Goal: Contribute content: Add original content to the website for others to see

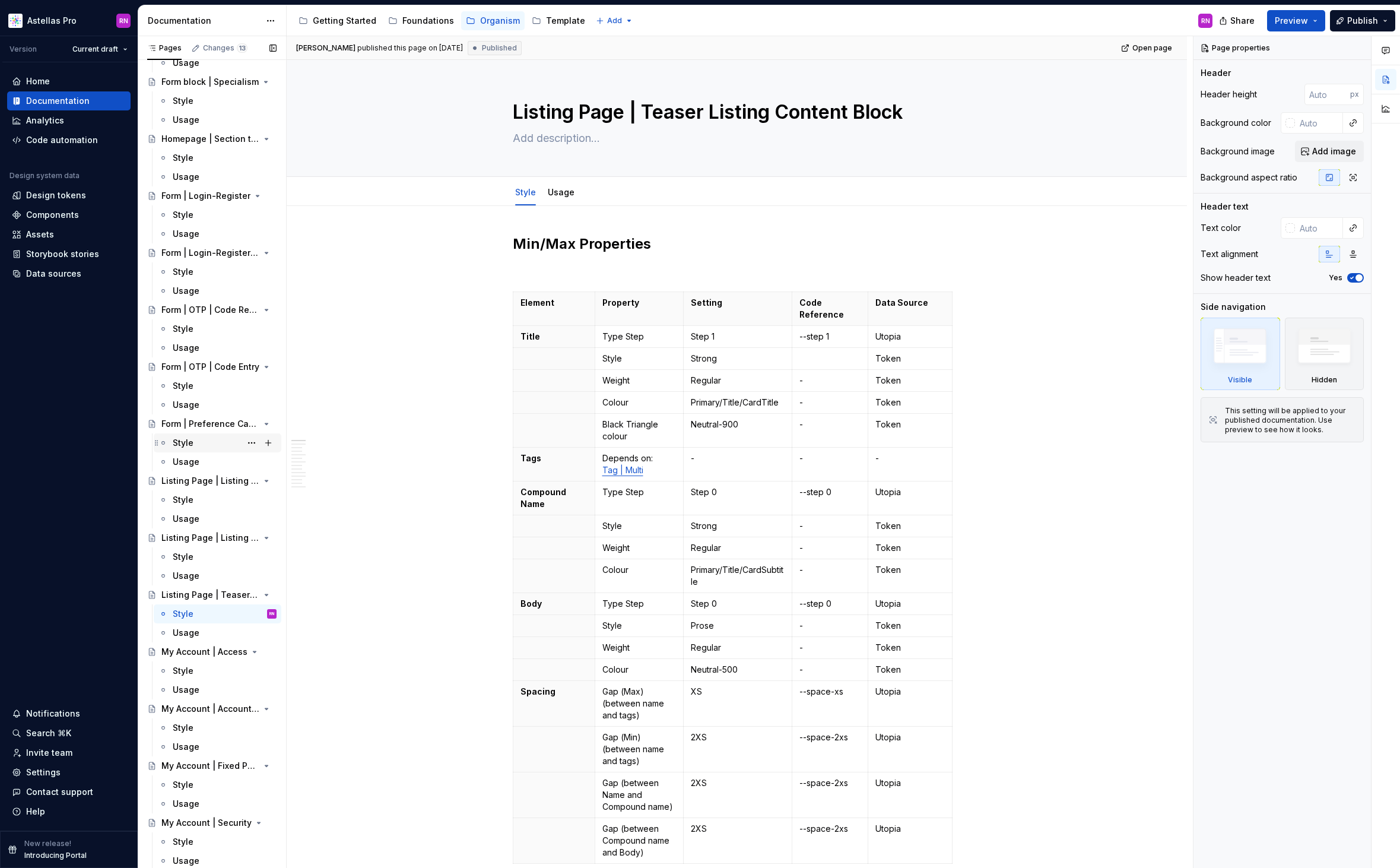
scroll to position [960, 0]
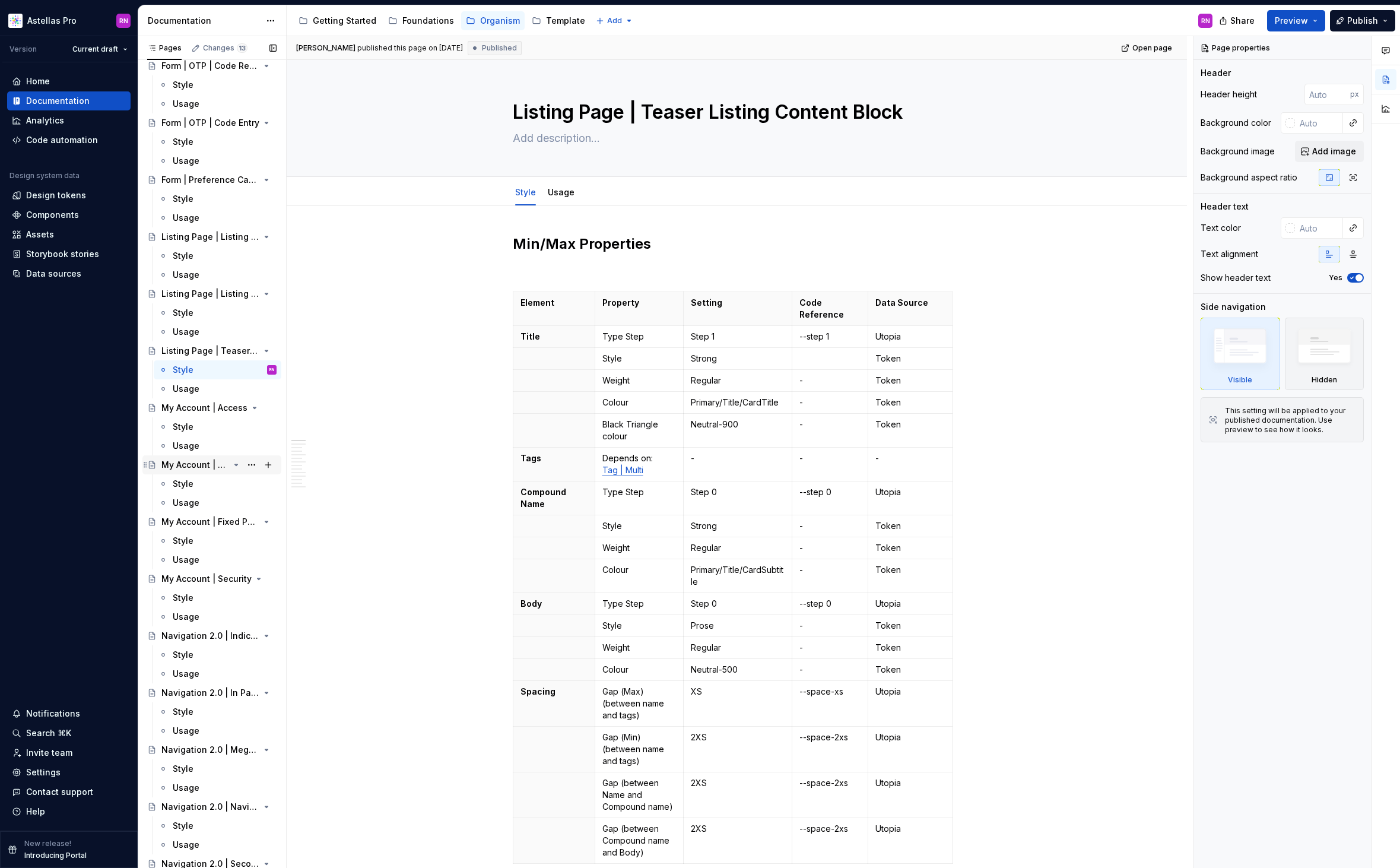
click at [192, 467] on div "My Account | Account Menu" at bounding box center [195, 465] width 68 height 12
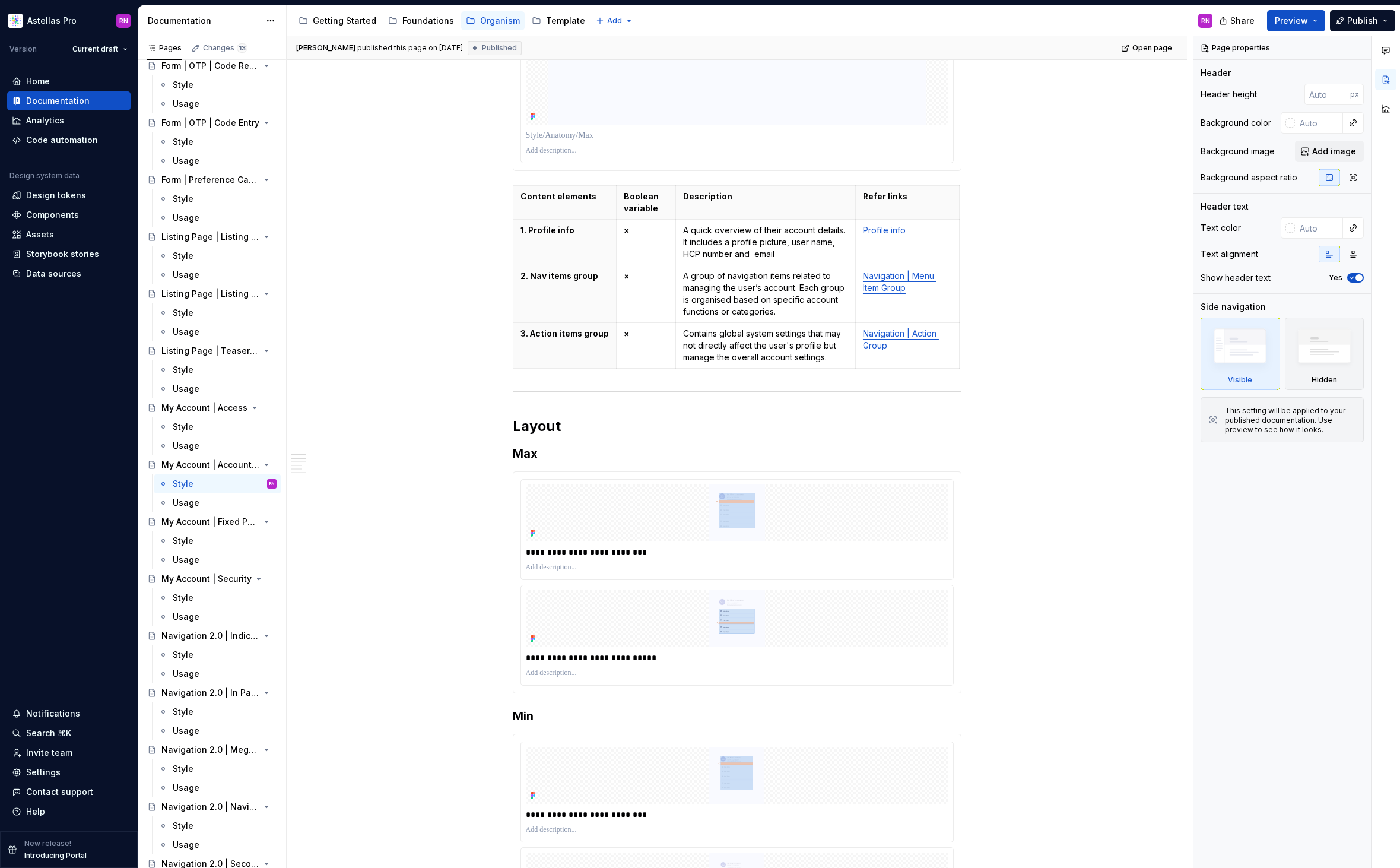
scroll to position [1362, 0]
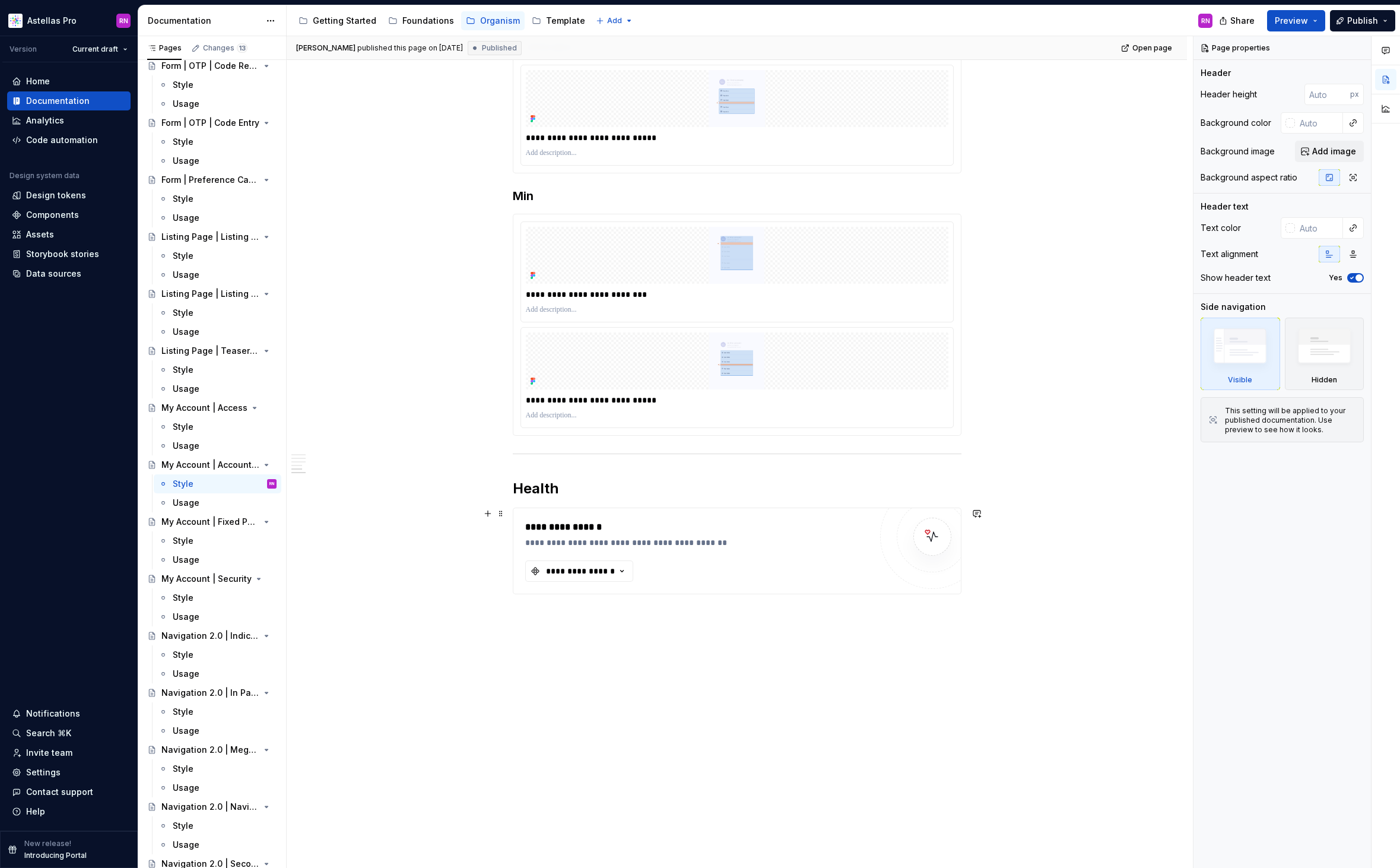
click at [821, 549] on div "**********" at bounding box center [697, 551] width 345 height 62
type textarea "*"
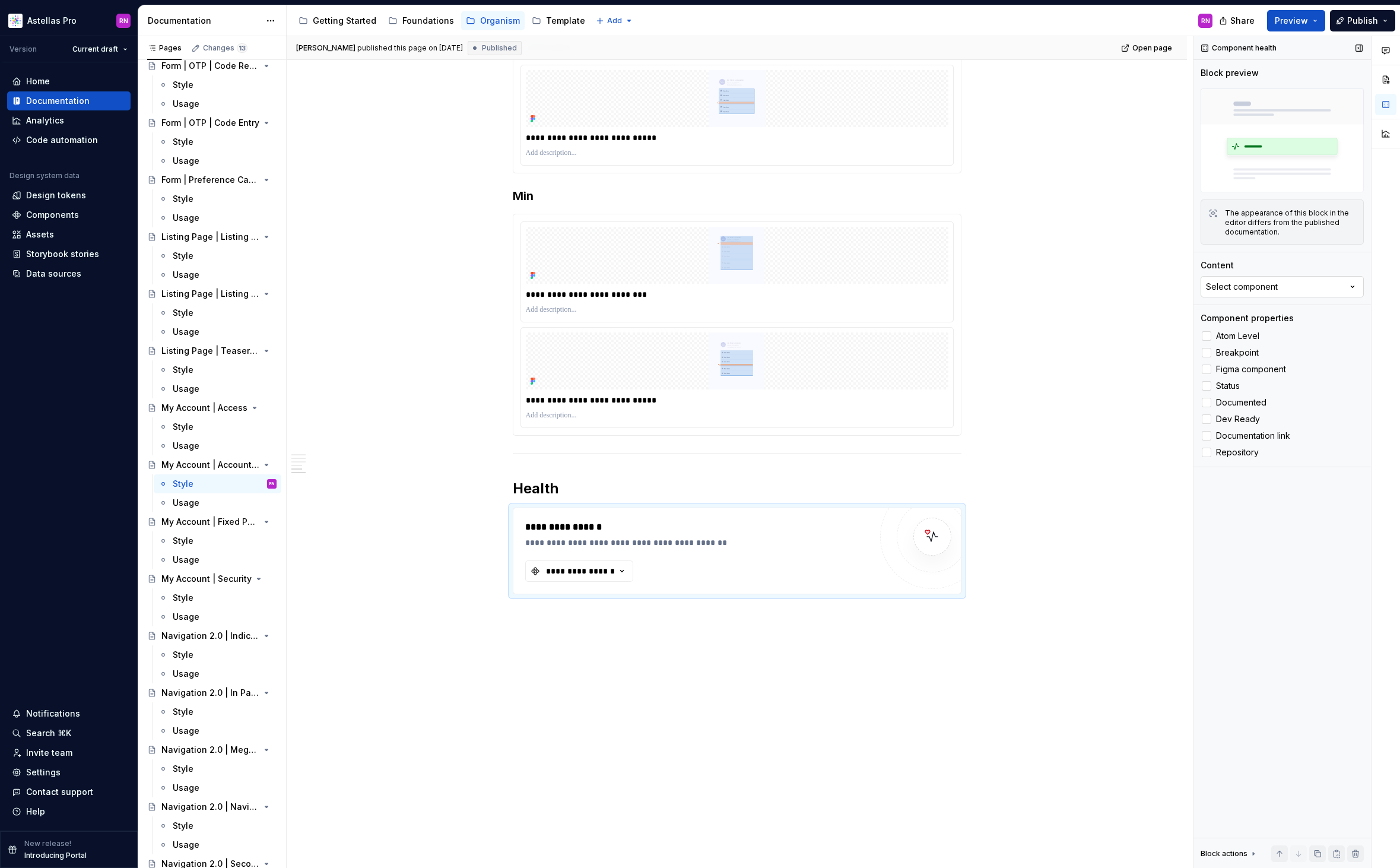
click at [1276, 286] on div "Select component" at bounding box center [1241, 287] width 72 height 12
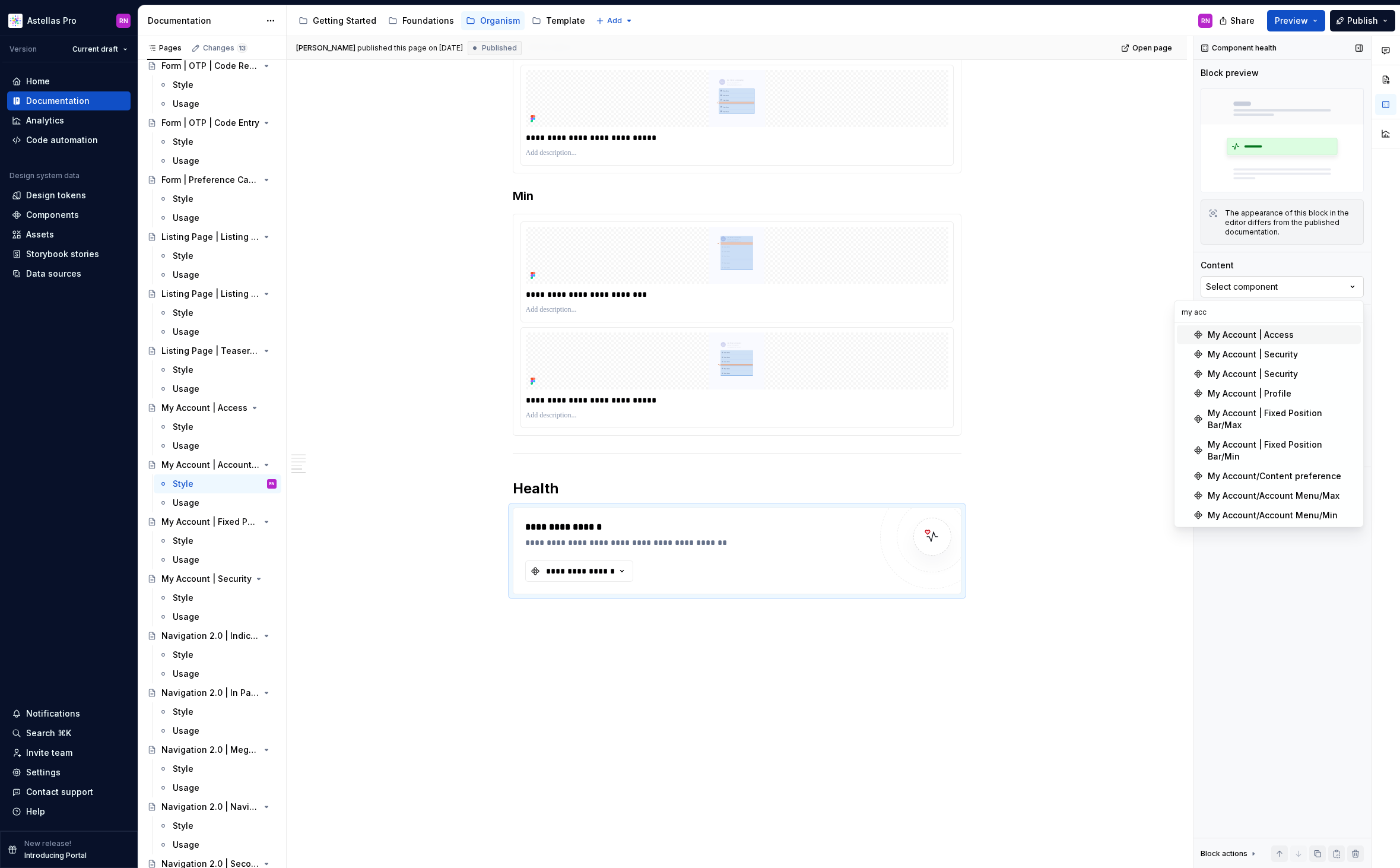
type input "my acco"
click at [1319, 490] on div "My Account/Account Menu/Max" at bounding box center [1273, 495] width 132 height 12
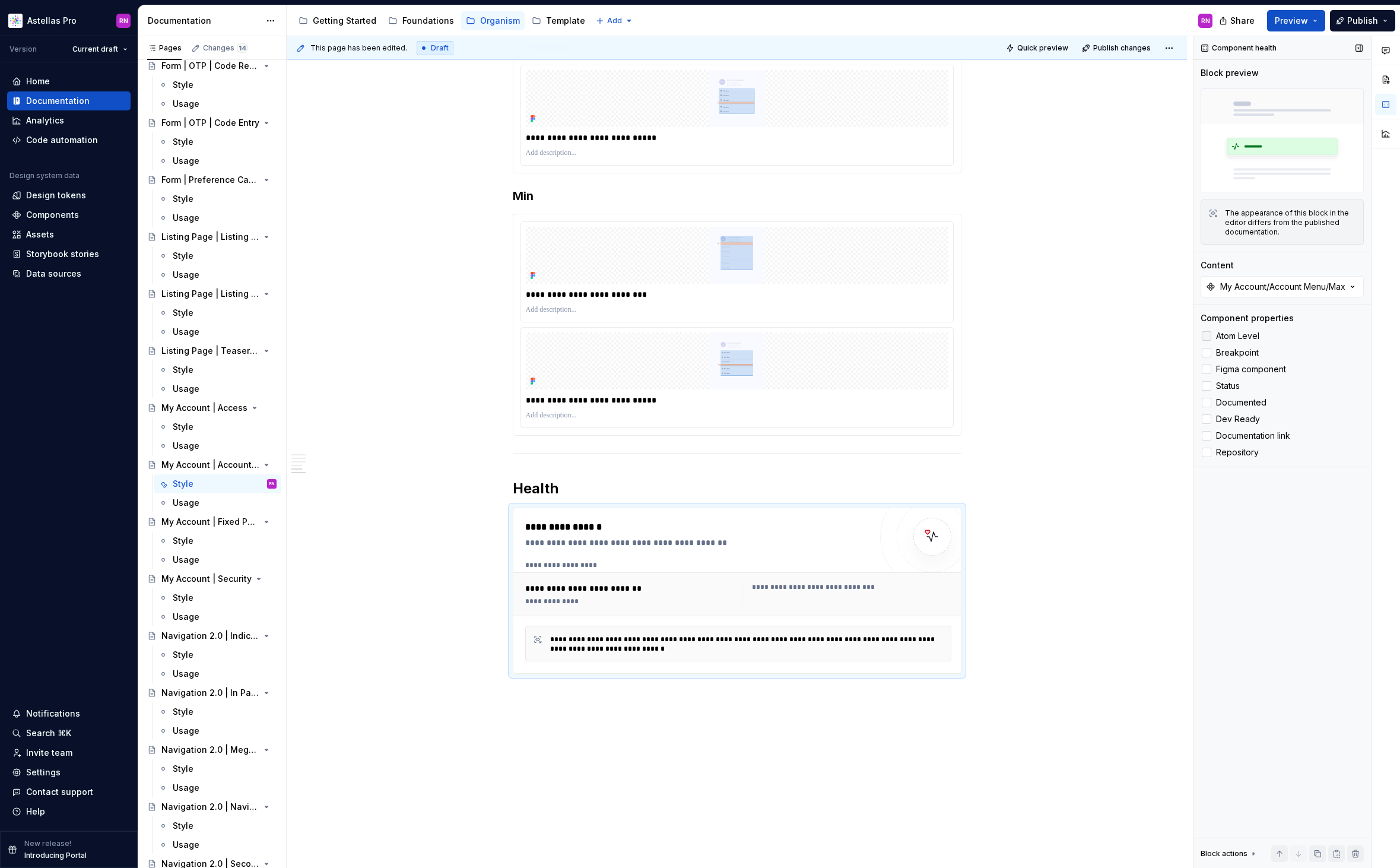
click at [1236, 330] on label "Atom Level" at bounding box center [1282, 336] width 163 height 14
click at [1241, 356] on span "Breakpoint" at bounding box center [1237, 352] width 43 height 10
click at [1244, 368] on span "Figma component" at bounding box center [1251, 369] width 70 height 10
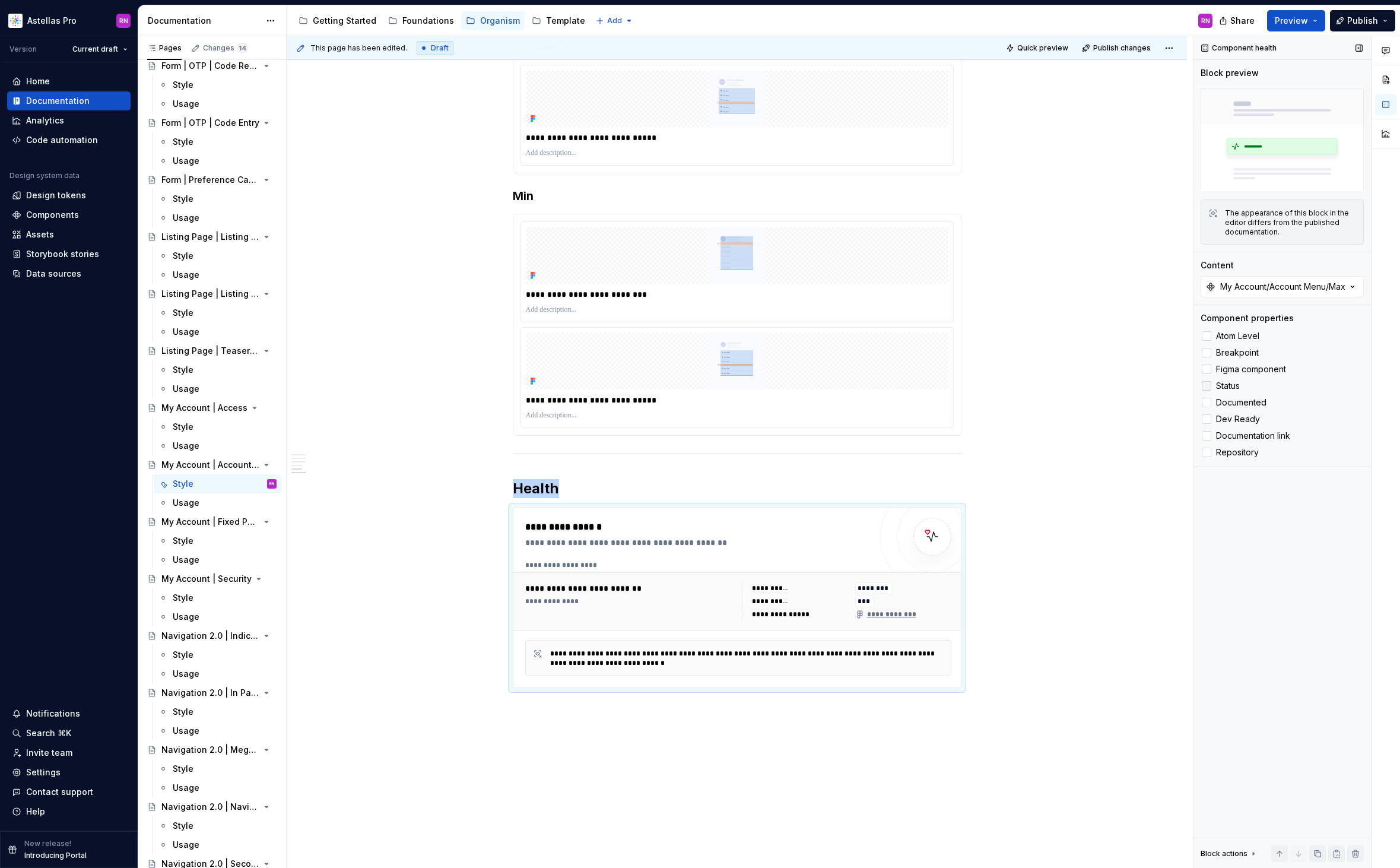
click at [1228, 384] on span "Status" at bounding box center [1228, 386] width 24 height 10
click at [1232, 398] on span "Documented" at bounding box center [1241, 402] width 50 height 10
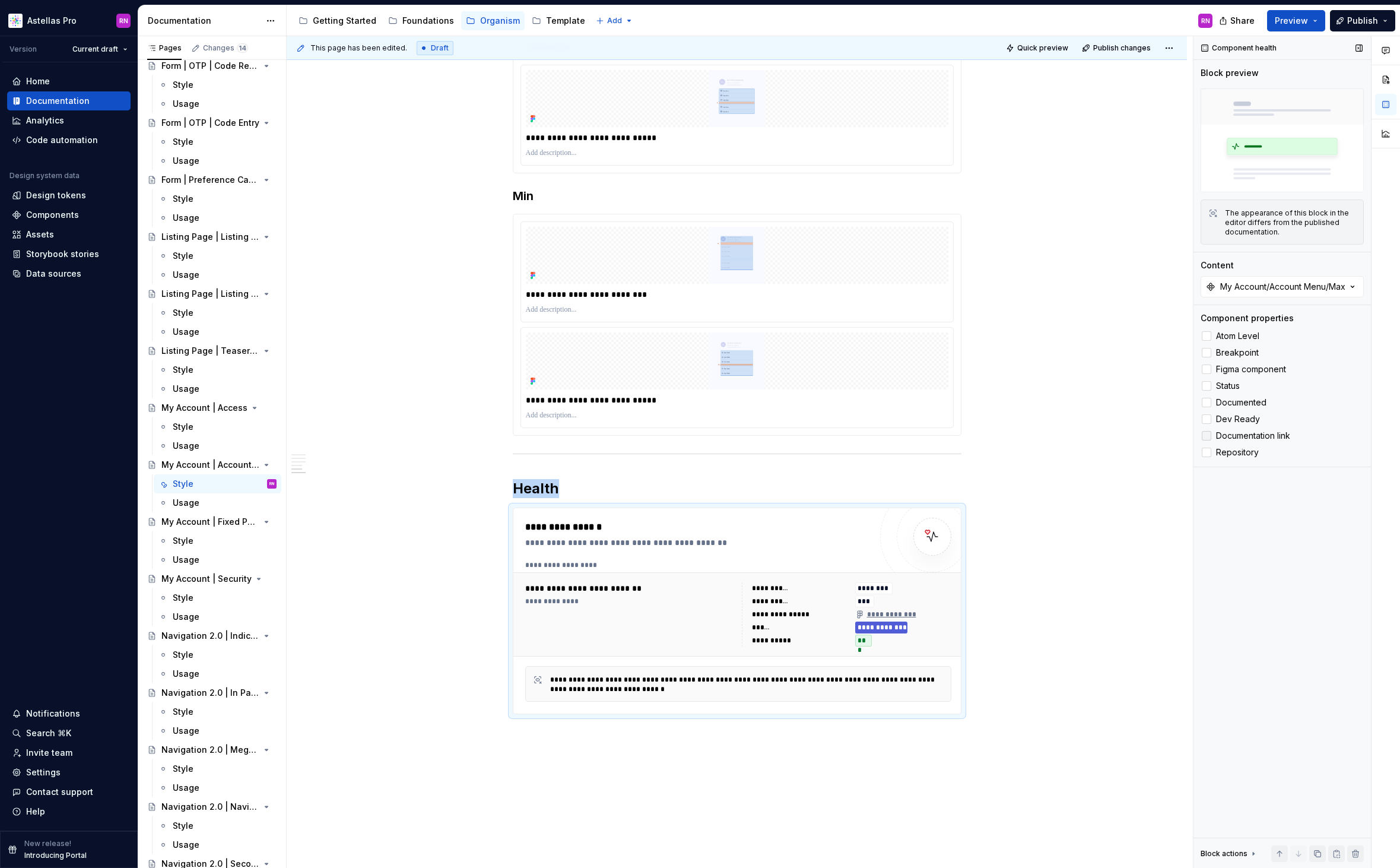
click at [1228, 433] on span "Documentation link" at bounding box center [1253, 435] width 74 height 10
click at [760, 751] on div "**********" at bounding box center [739, 452] width 906 height 832
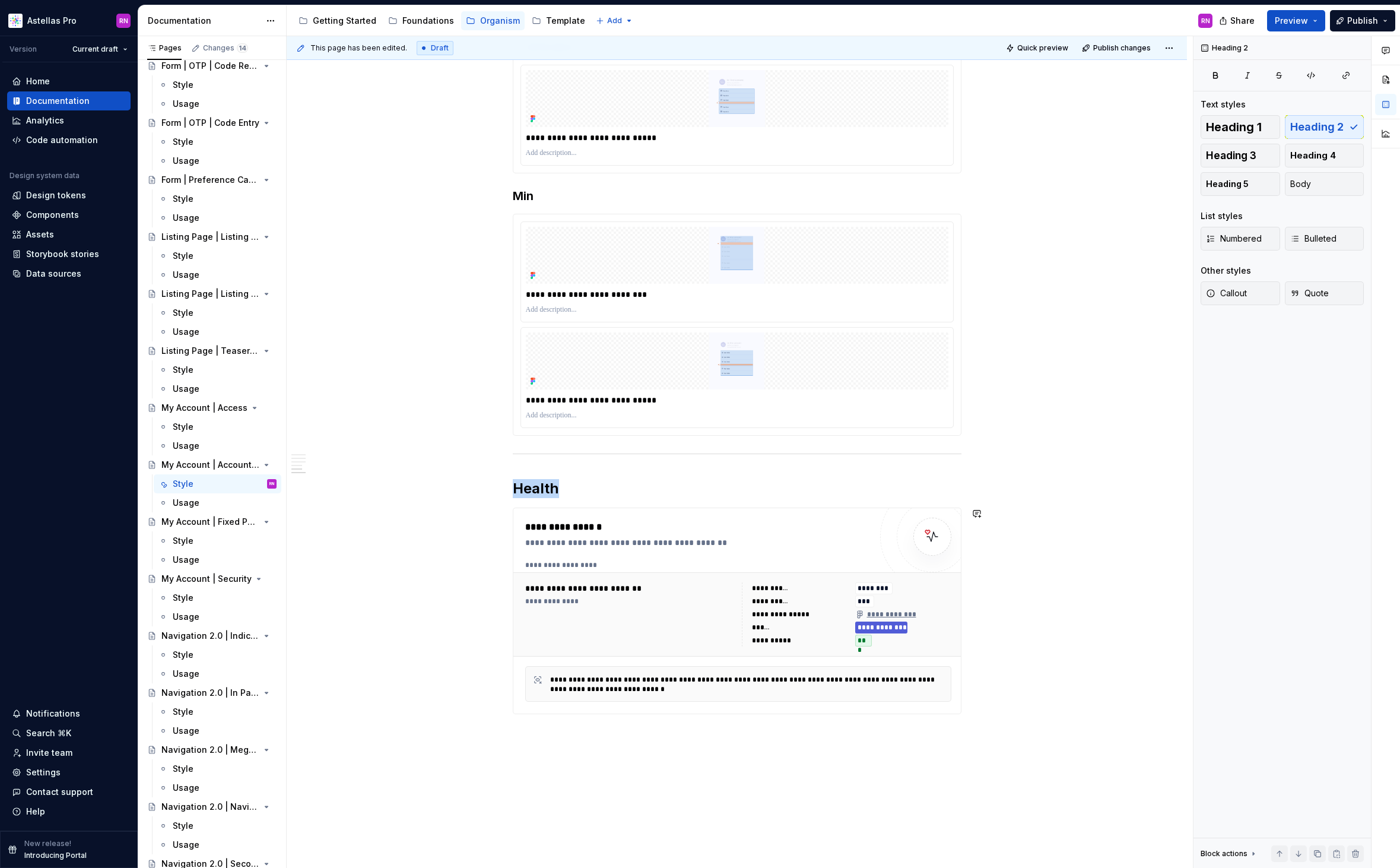
click at [480, 736] on button "button" at bounding box center [488, 736] width 17 height 17
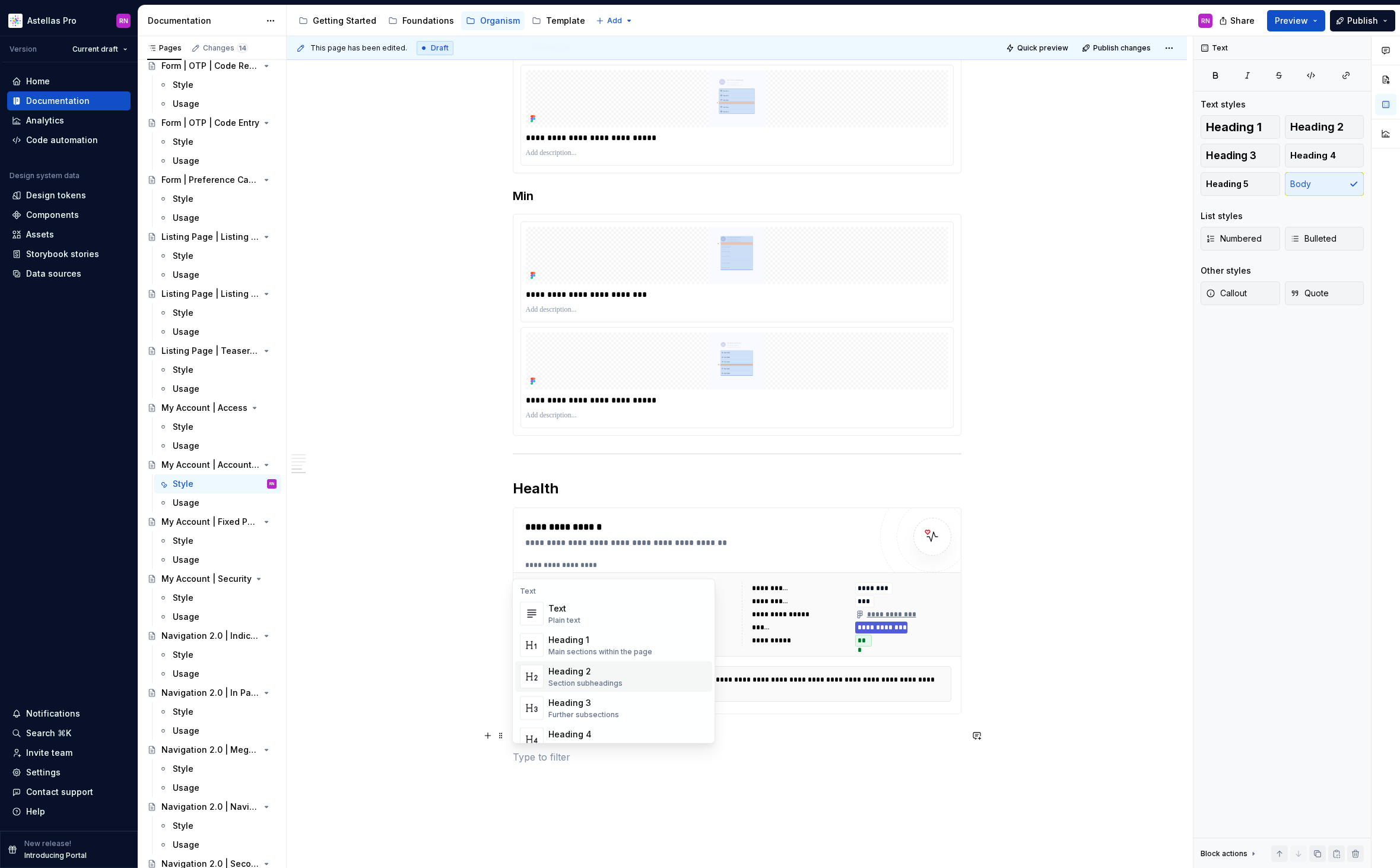
type textarea "*"
click at [633, 724] on div "Component health" at bounding box center [626, 720] width 156 height 12
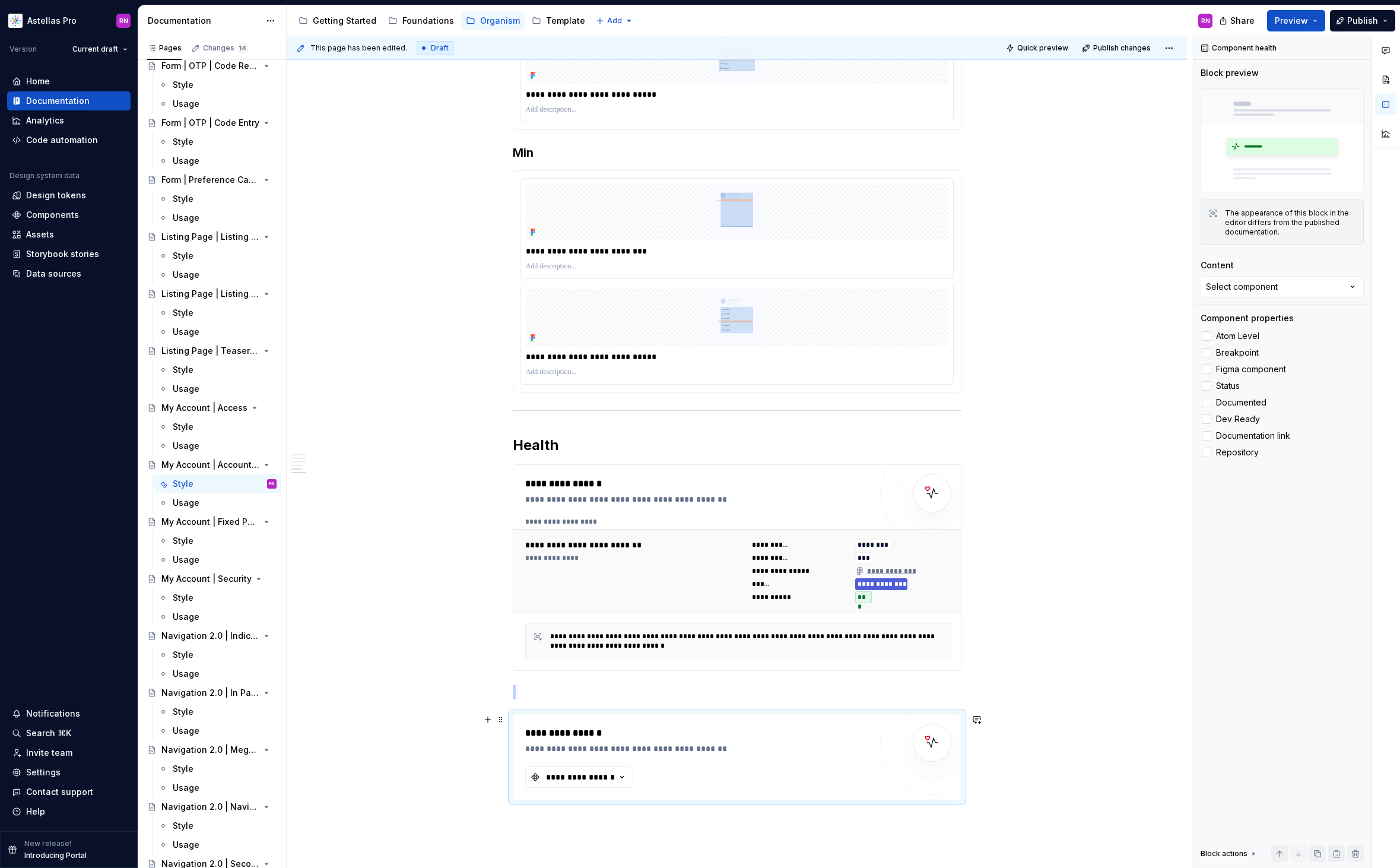
scroll to position [1448, 0]
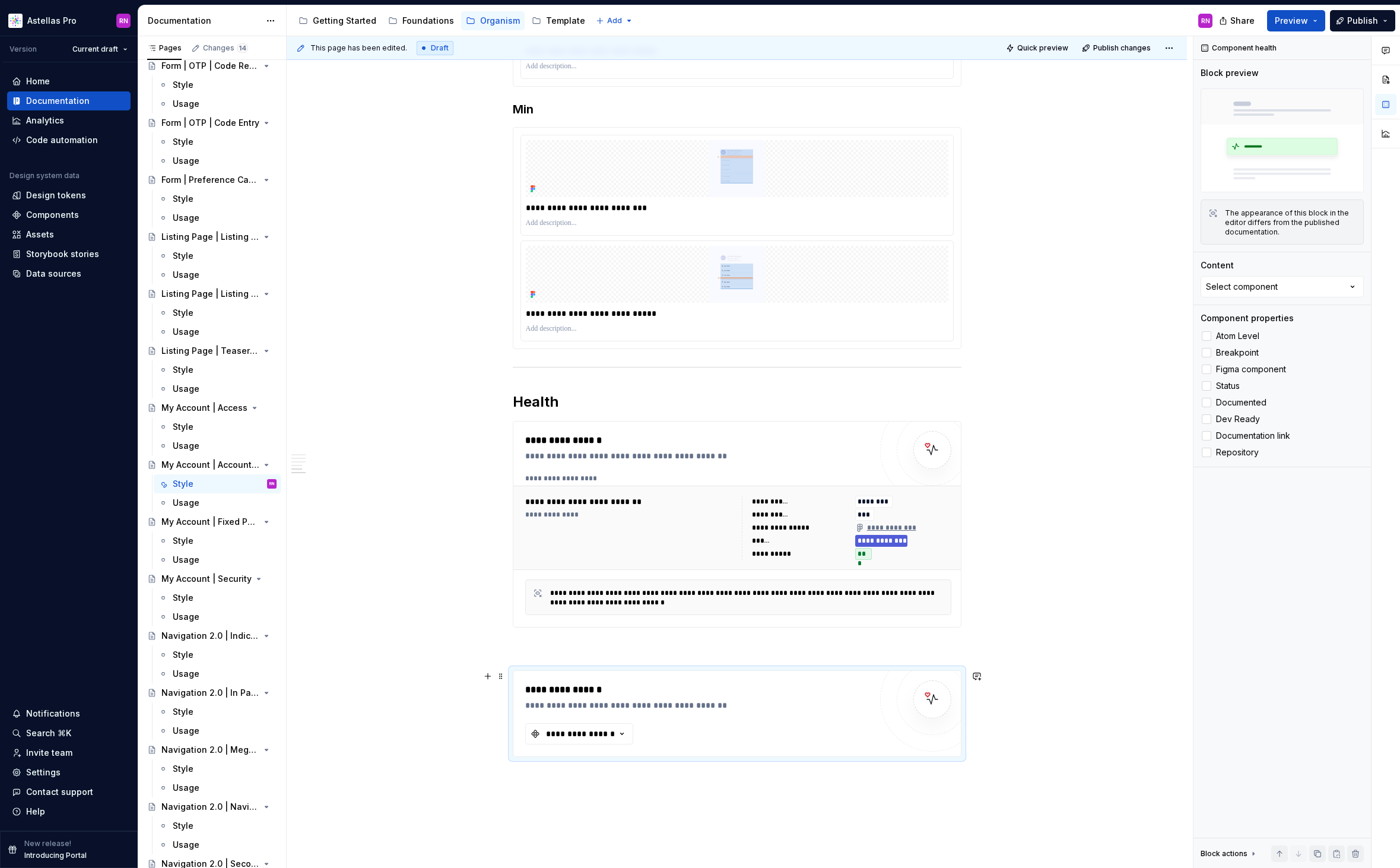
click at [710, 705] on div "**********" at bounding box center [697, 705] width 345 height 12
click at [1238, 290] on div "Select component" at bounding box center [1241, 287] width 72 height 12
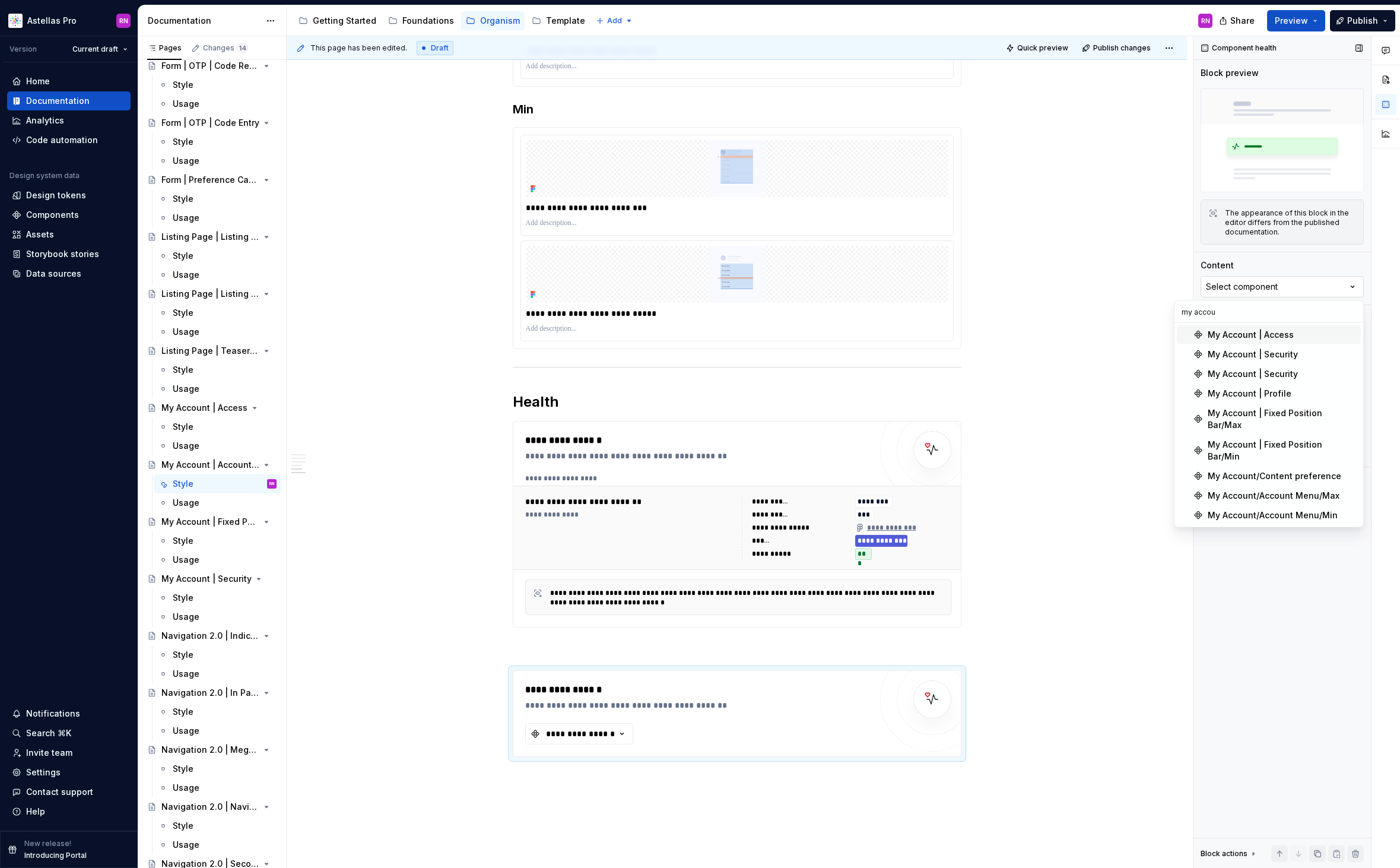
type input "my accoun"
type textarea "*"
type input "my account"
click at [1306, 509] on div "My Account/Account Menu/Min" at bounding box center [1272, 515] width 130 height 12
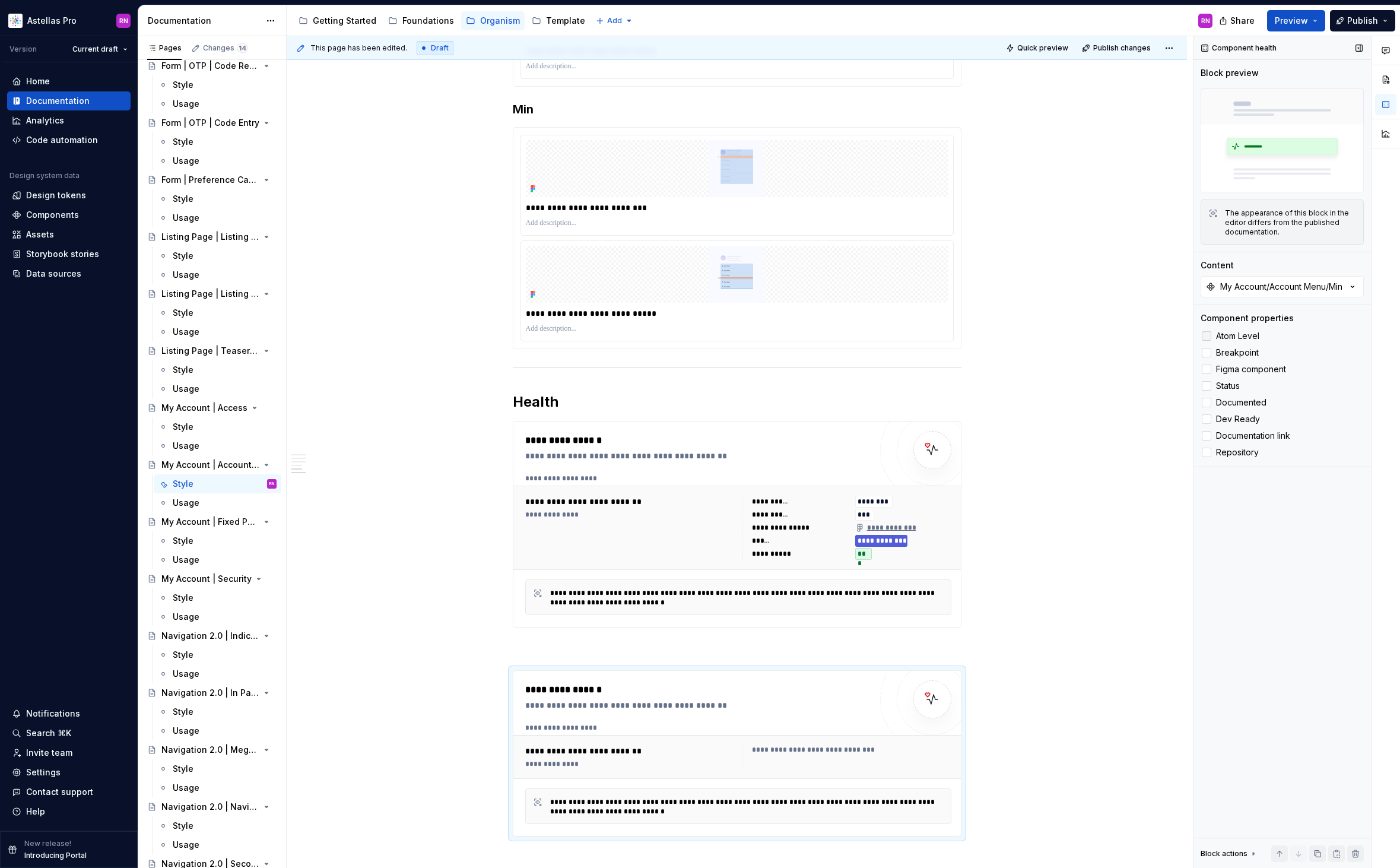
click at [1241, 334] on span "Atom Level" at bounding box center [1237, 336] width 43 height 10
click at [1239, 350] on span "Breakpoint" at bounding box center [1237, 352] width 43 height 10
click at [1243, 370] on span "Figma component" at bounding box center [1251, 369] width 70 height 10
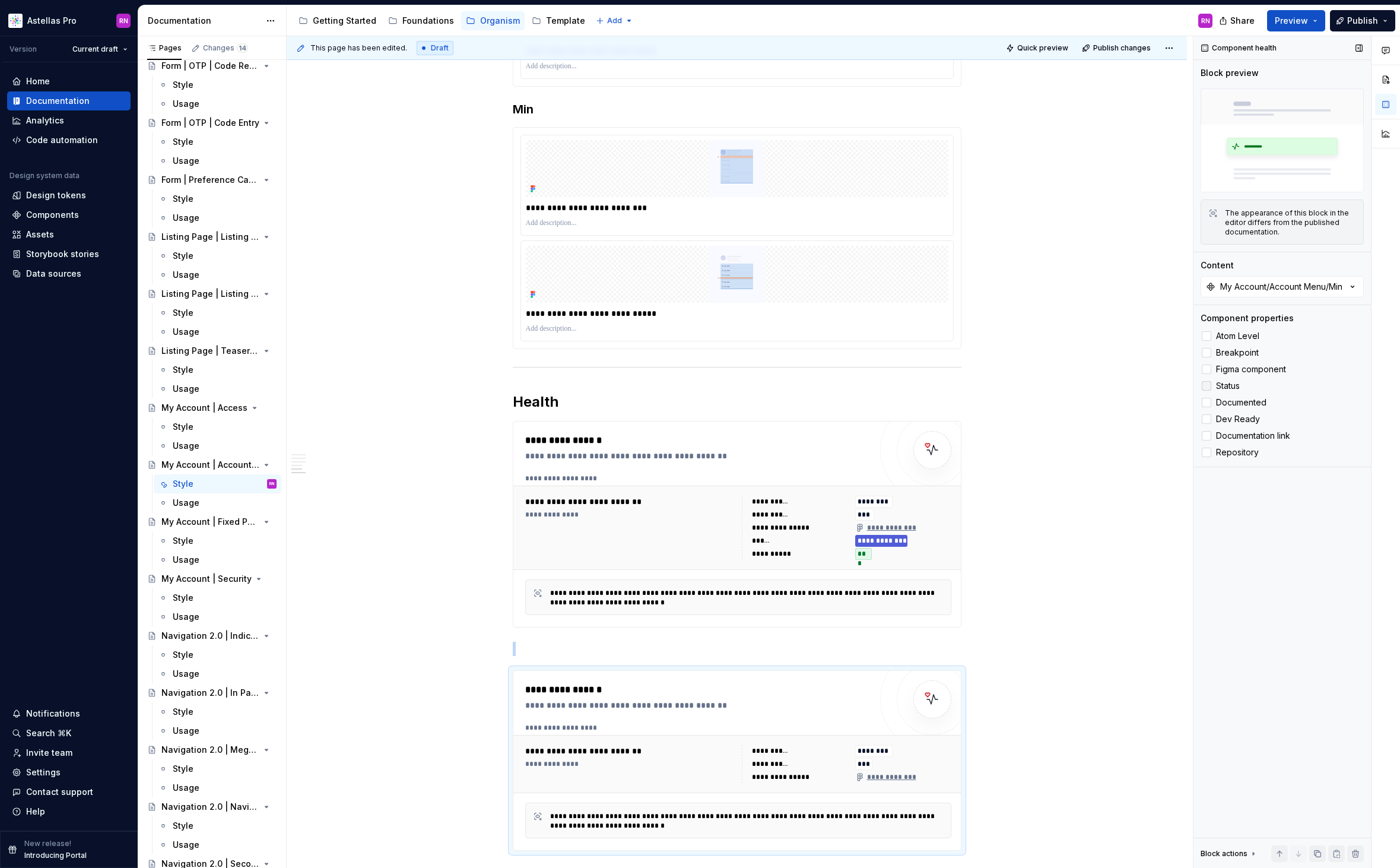
click at [1233, 384] on span "Status" at bounding box center [1228, 386] width 24 height 10
click at [1247, 405] on span "Documented" at bounding box center [1241, 402] width 50 height 10
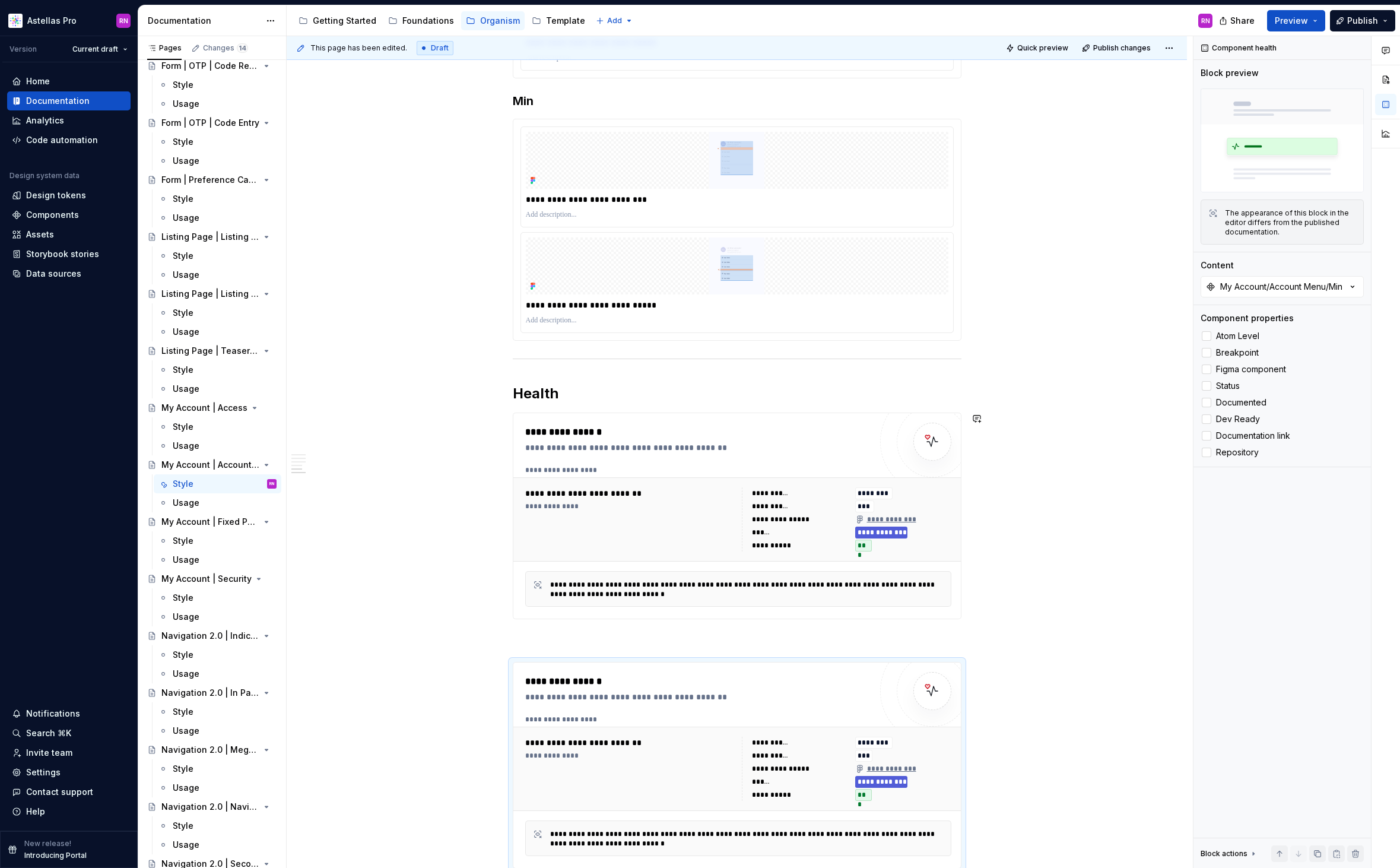
click at [513, 633] on p at bounding box center [737, 640] width 448 height 14
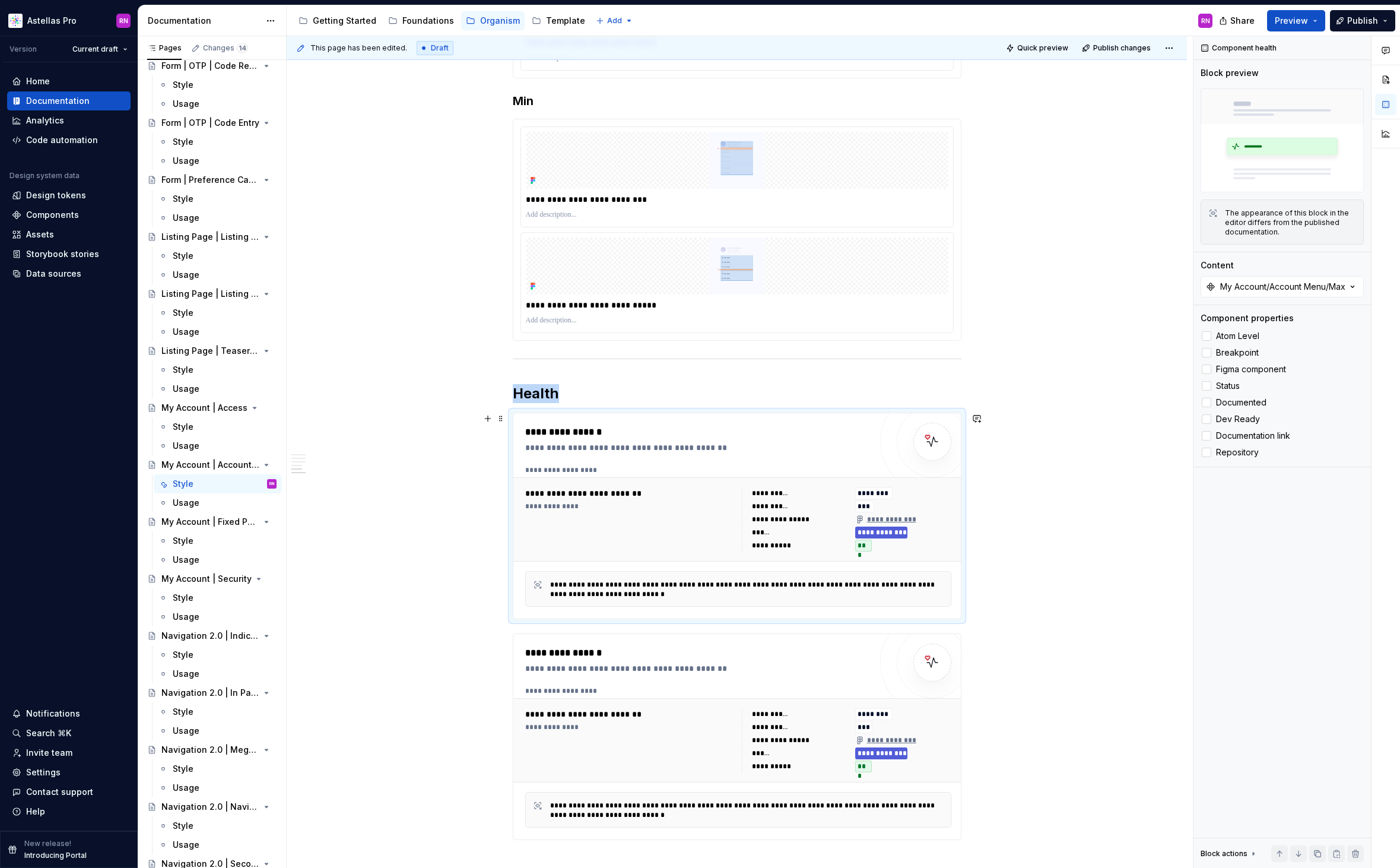
click at [1364, 20] on span "Publish" at bounding box center [1363, 21] width 31 height 12
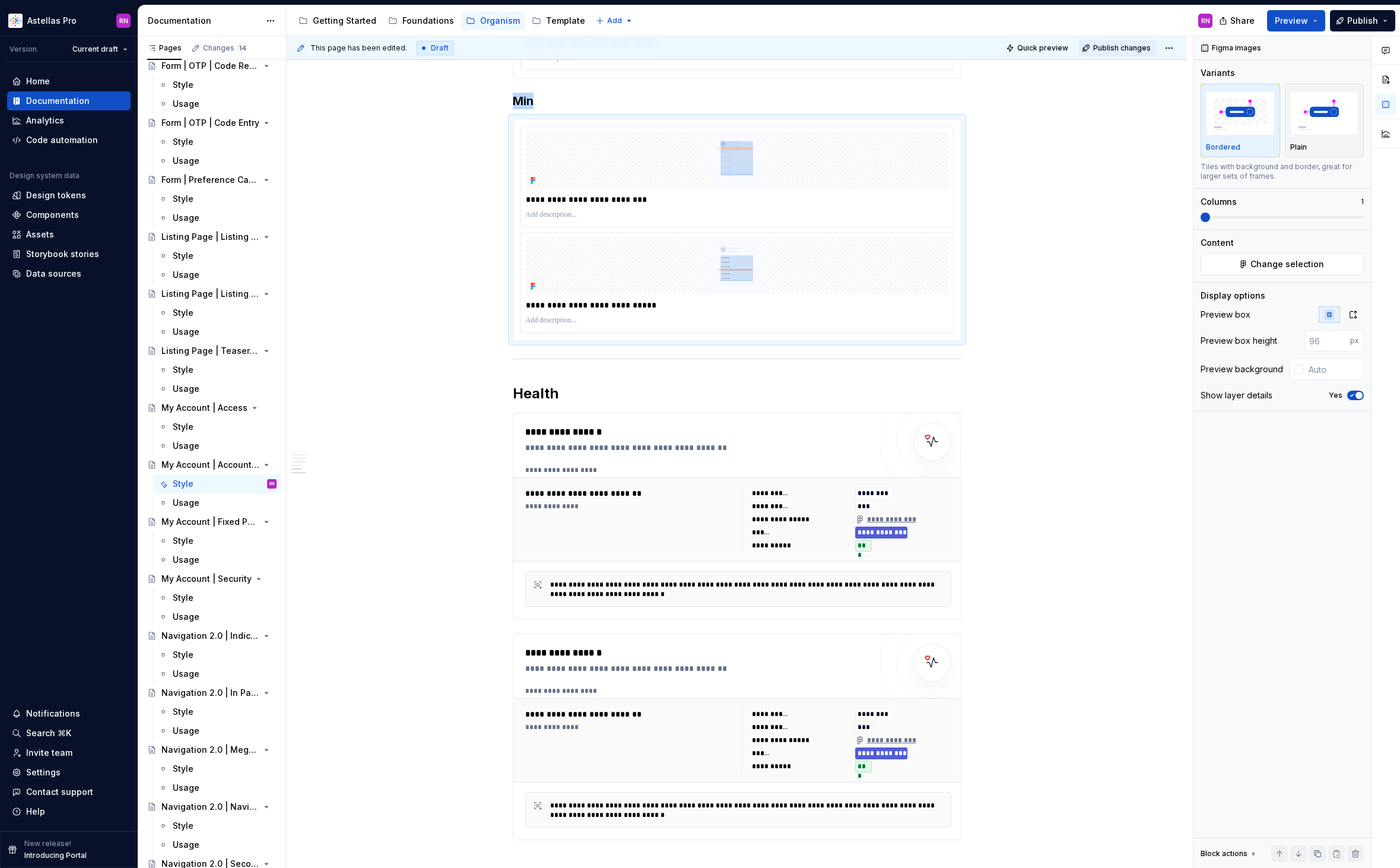
click at [1133, 48] on span "Publish changes" at bounding box center [1121, 48] width 58 height 10
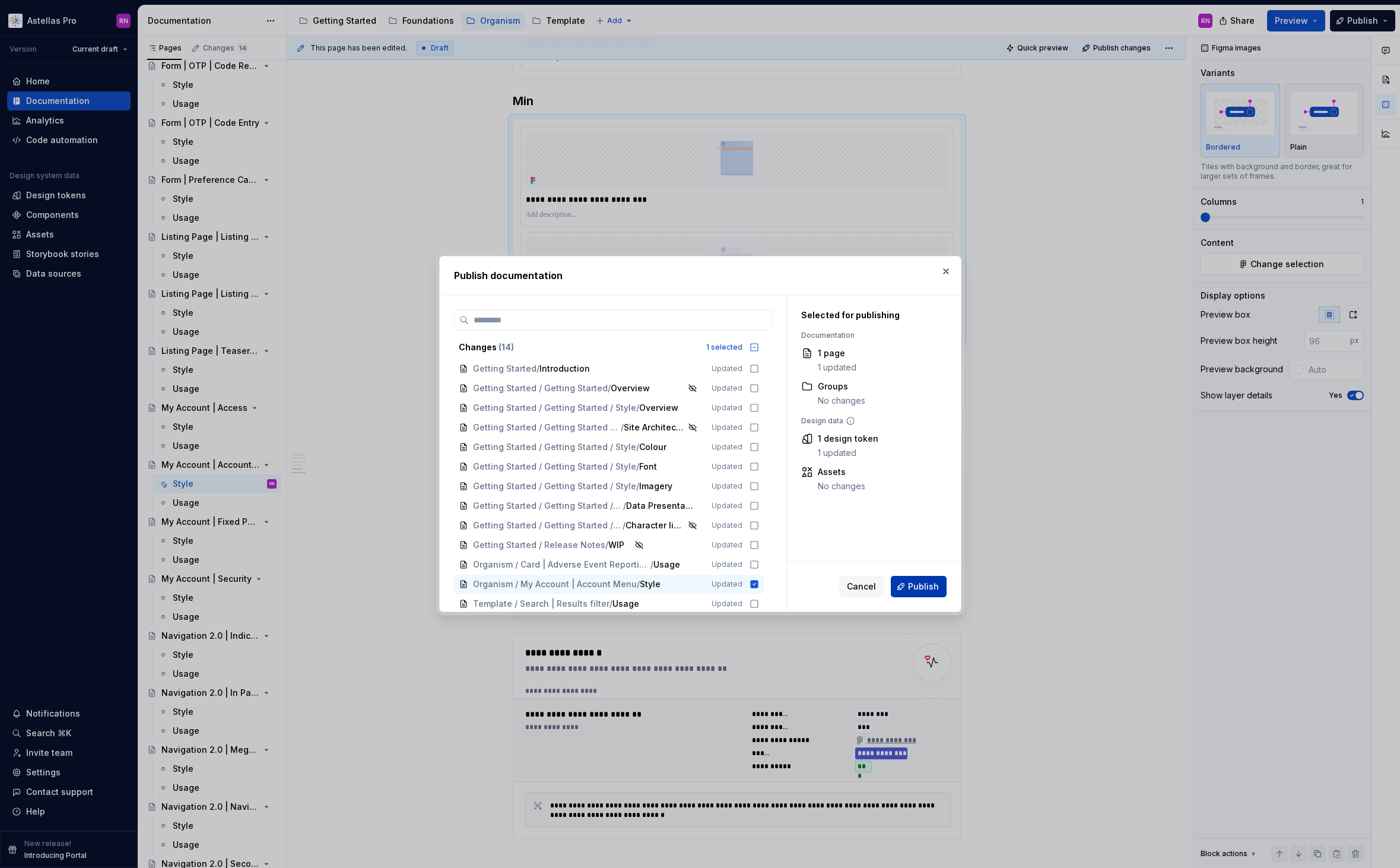
click at [922, 588] on span "Publish" at bounding box center [923, 586] width 31 height 12
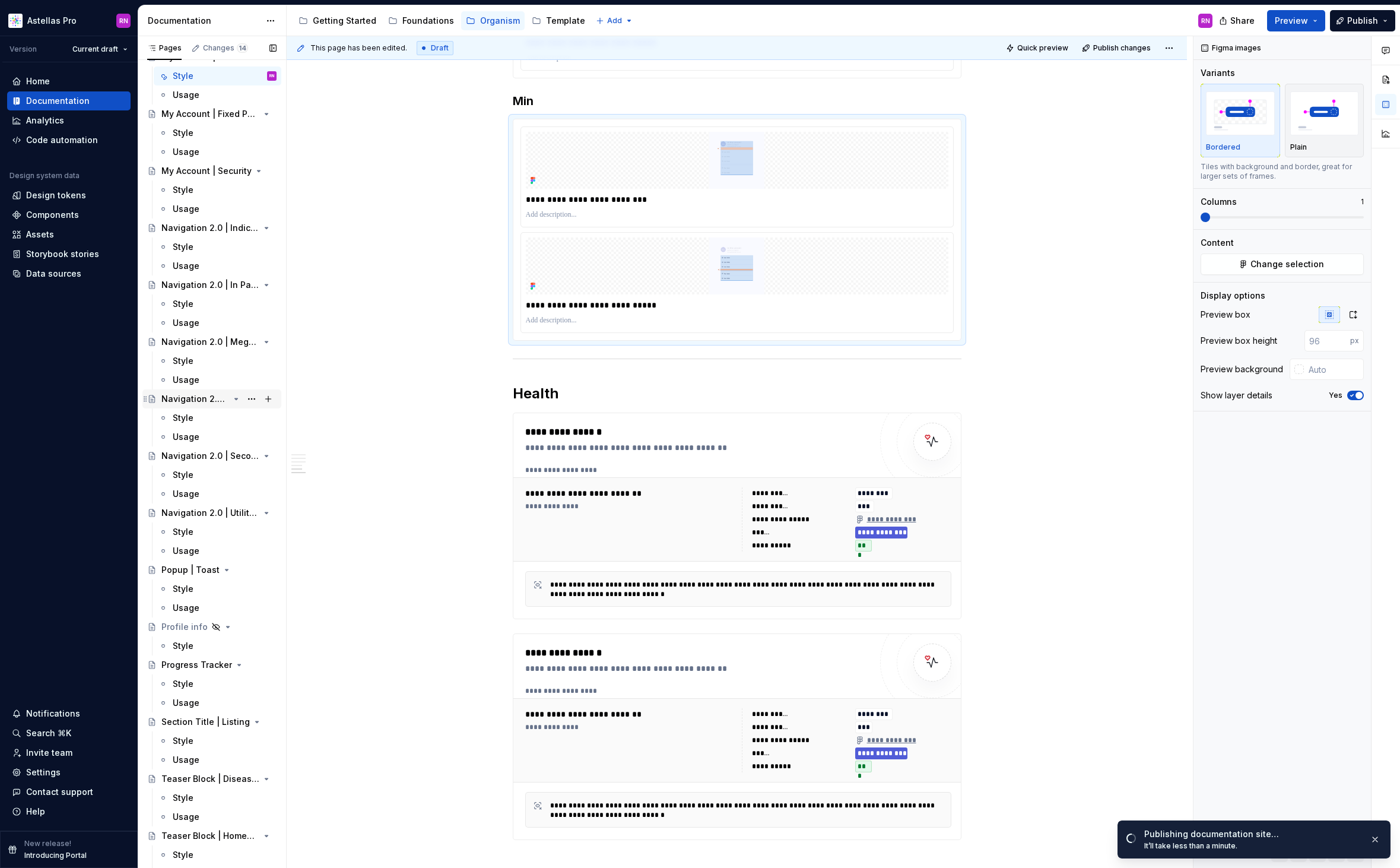
scroll to position [1353, 0]
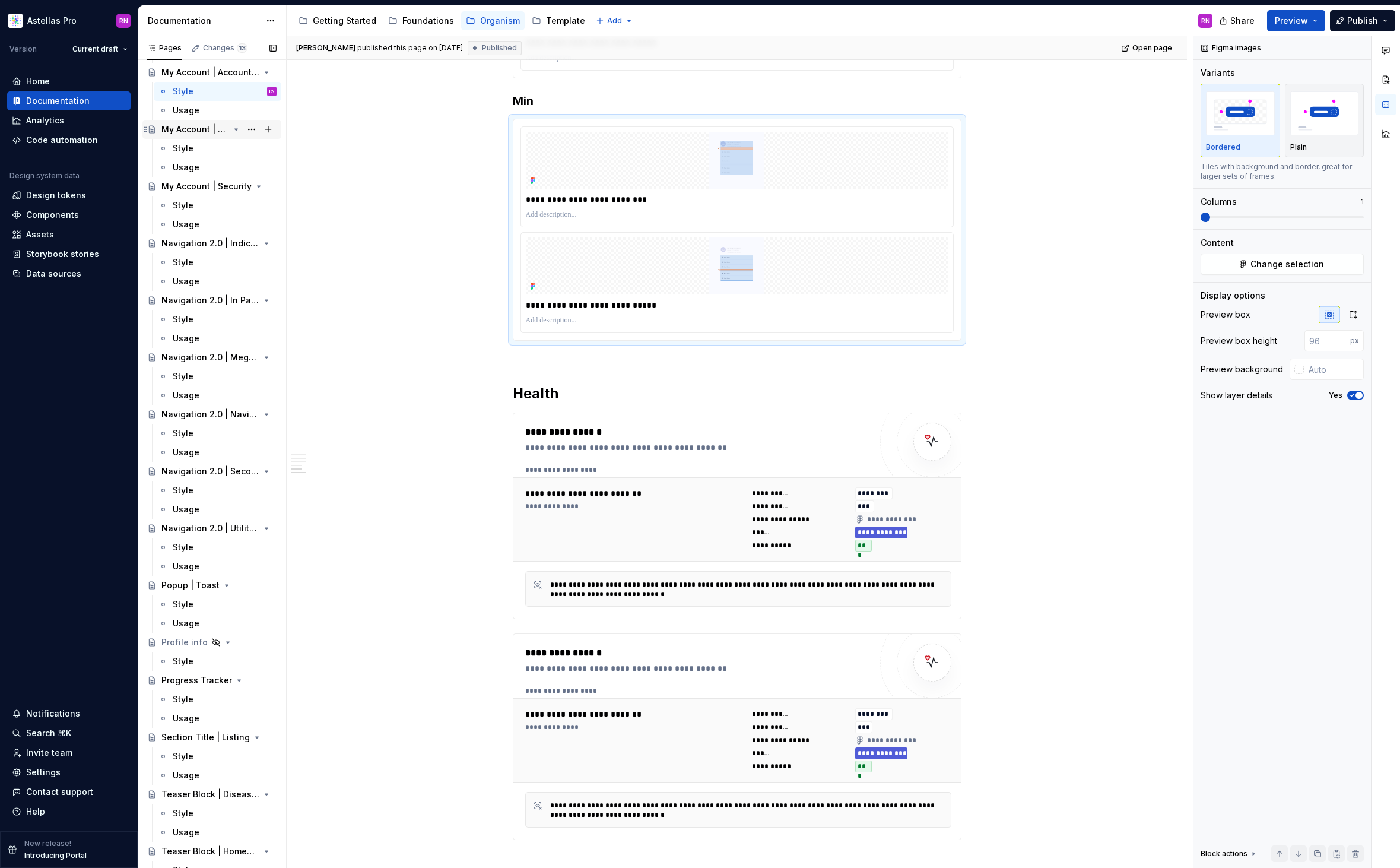
click at [194, 130] on div "My Account | Fixed Position Bar" at bounding box center [195, 130] width 68 height 12
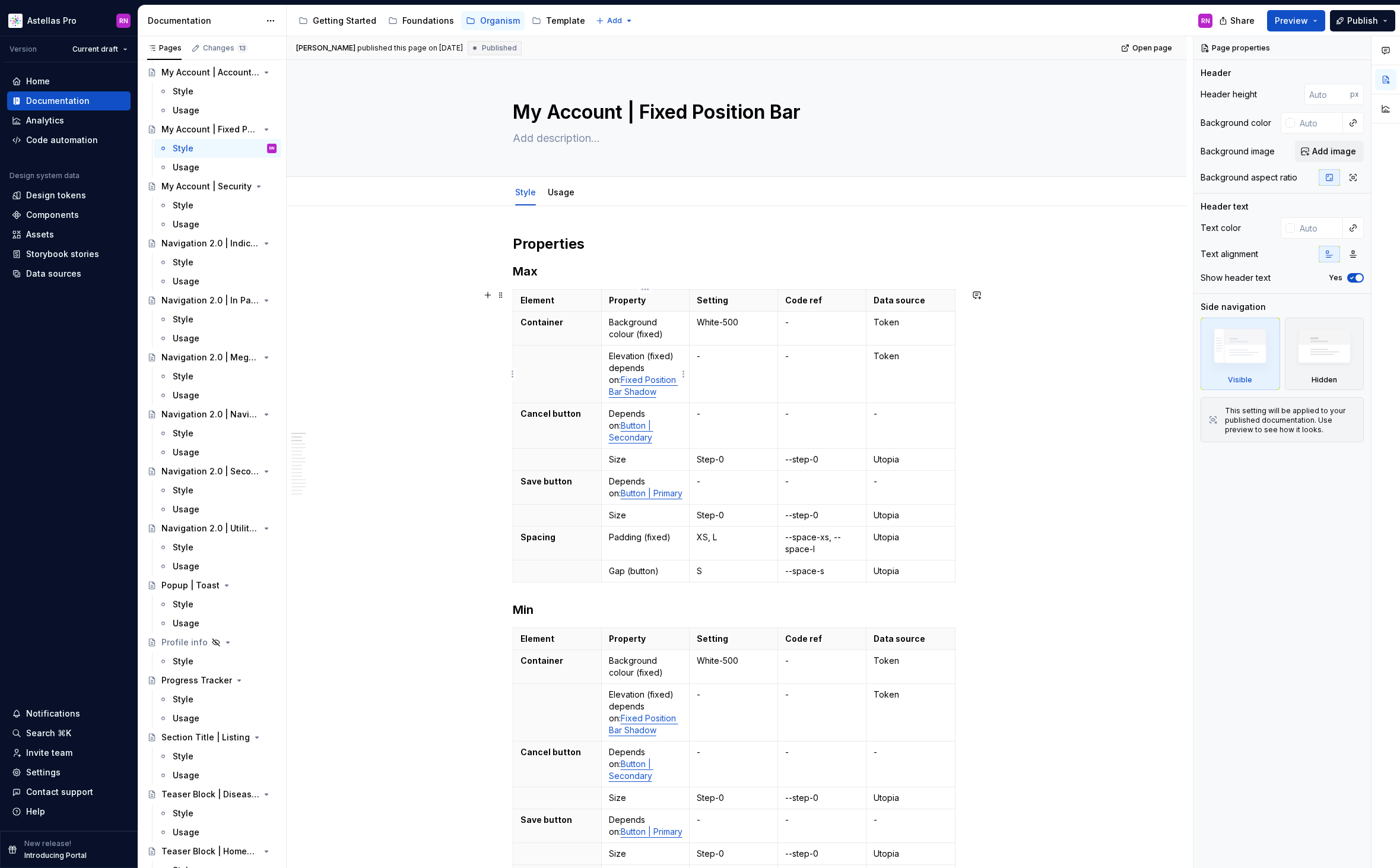
type textarea "*"
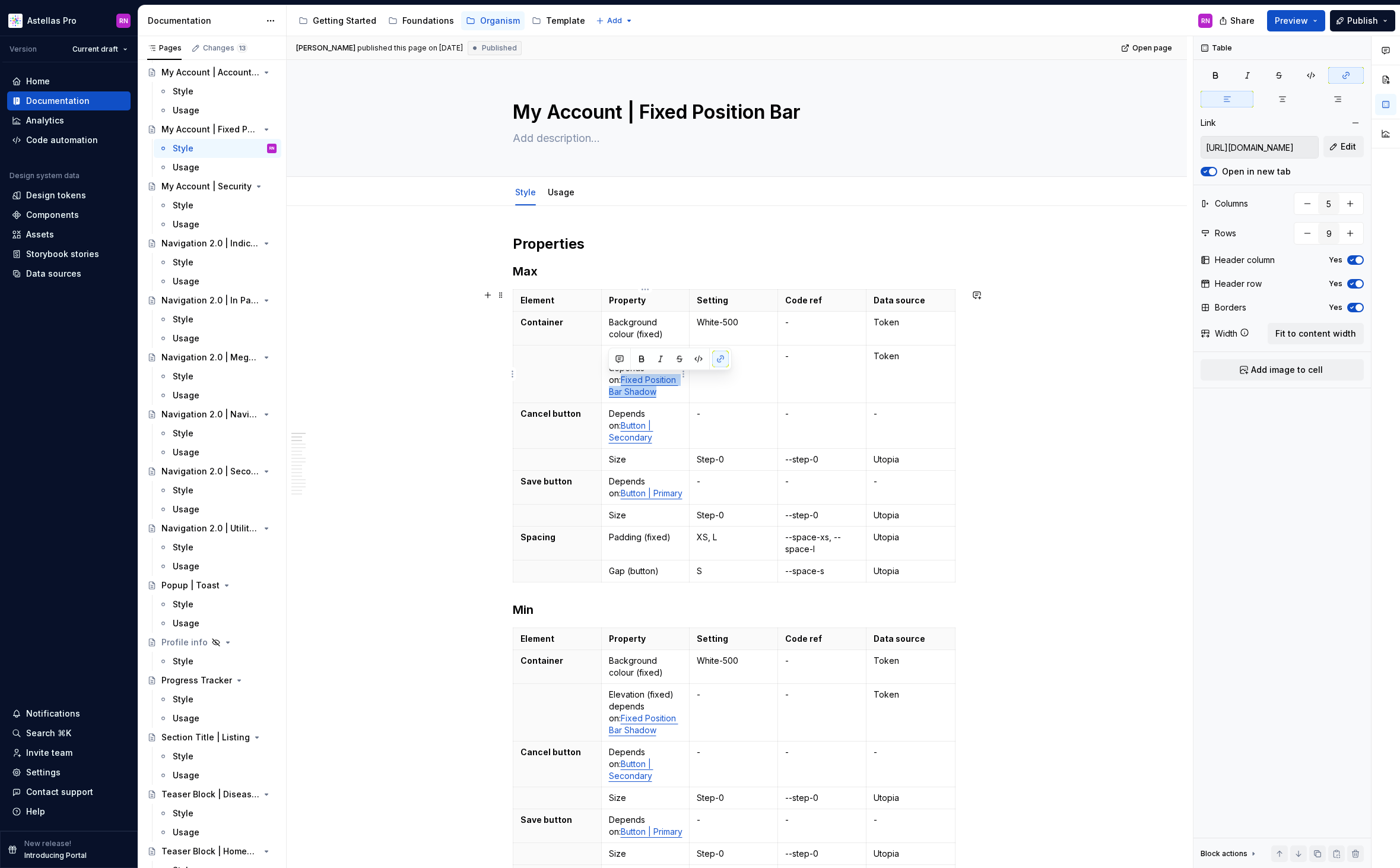
drag, startPoint x: 639, startPoint y: 394, endPoint x: 609, endPoint y: 385, distance: 31.3
click at [609, 385] on p "Elevation (fixed) depends on: Fixed Position Bar Shadow" at bounding box center [646, 374] width 74 height 48
click at [1349, 151] on span "Edit" at bounding box center [1348, 147] width 15 height 12
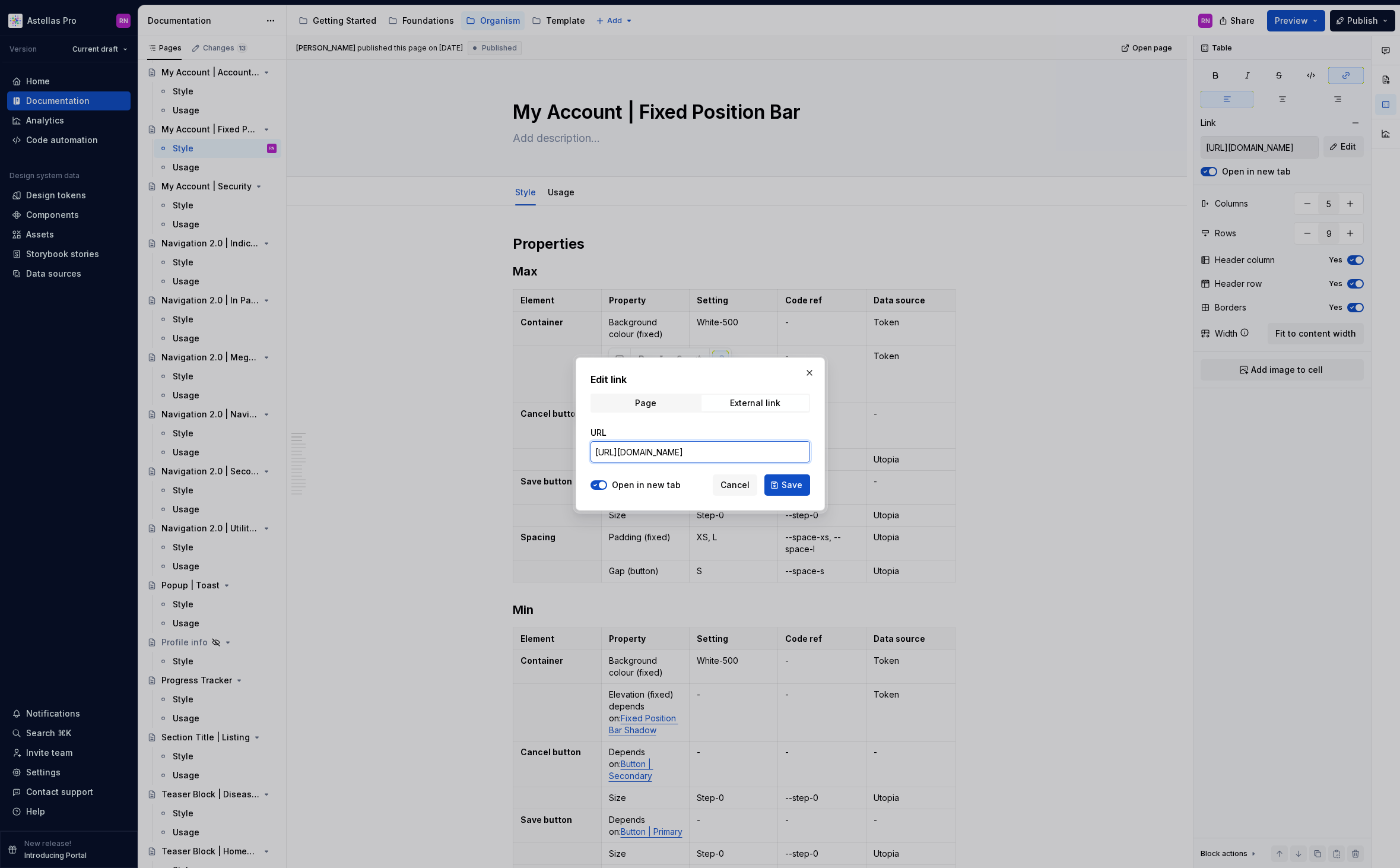
click at [719, 456] on input "[URL][DOMAIN_NAME]" at bounding box center [700, 452] width 220 height 21
paste input "#section-fixed-position-bar-c0"
type input "[URL][DOMAIN_NAME]"
click at [792, 486] on span "Save" at bounding box center [792, 485] width 21 height 12
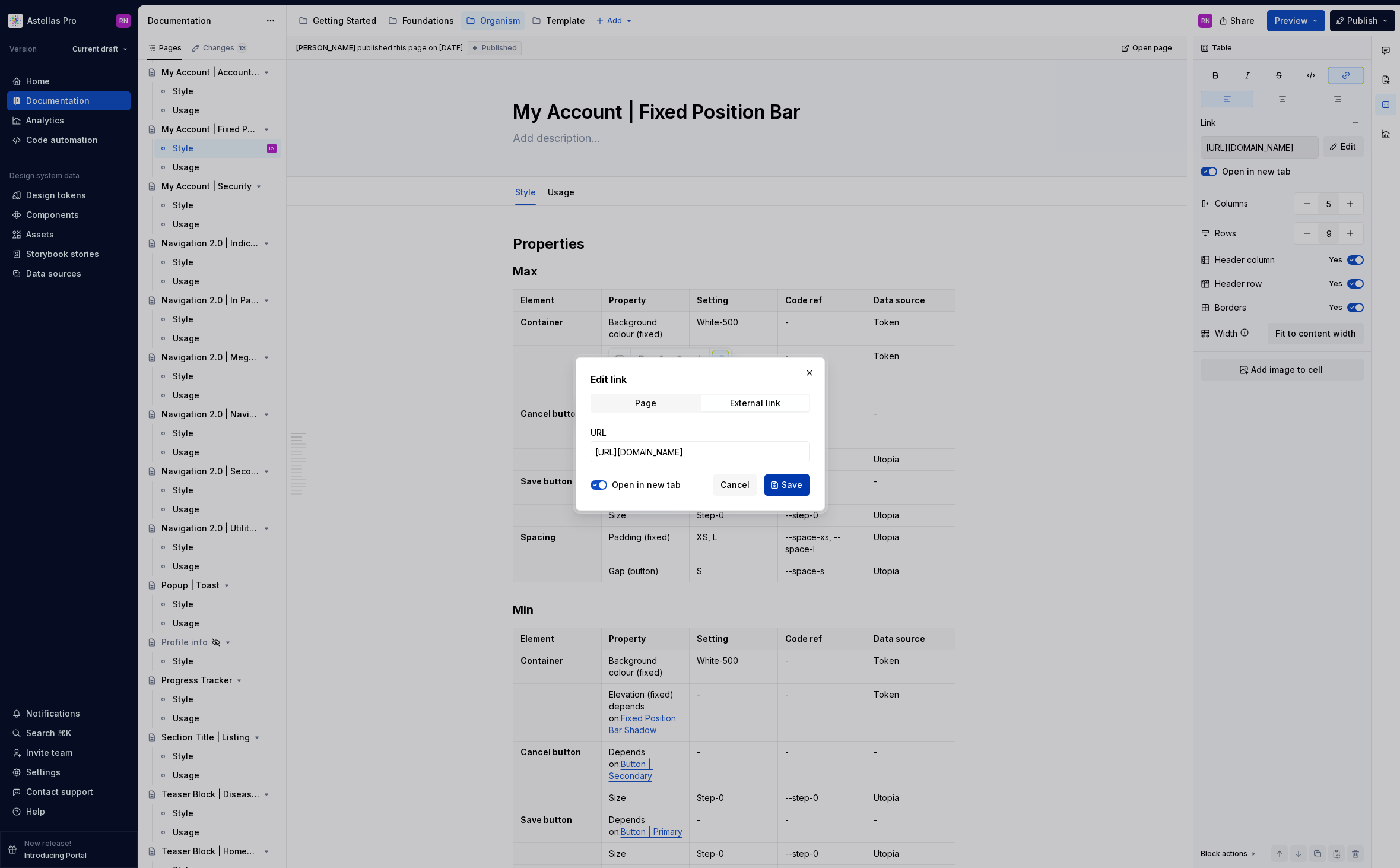
type input "[URL][DOMAIN_NAME]"
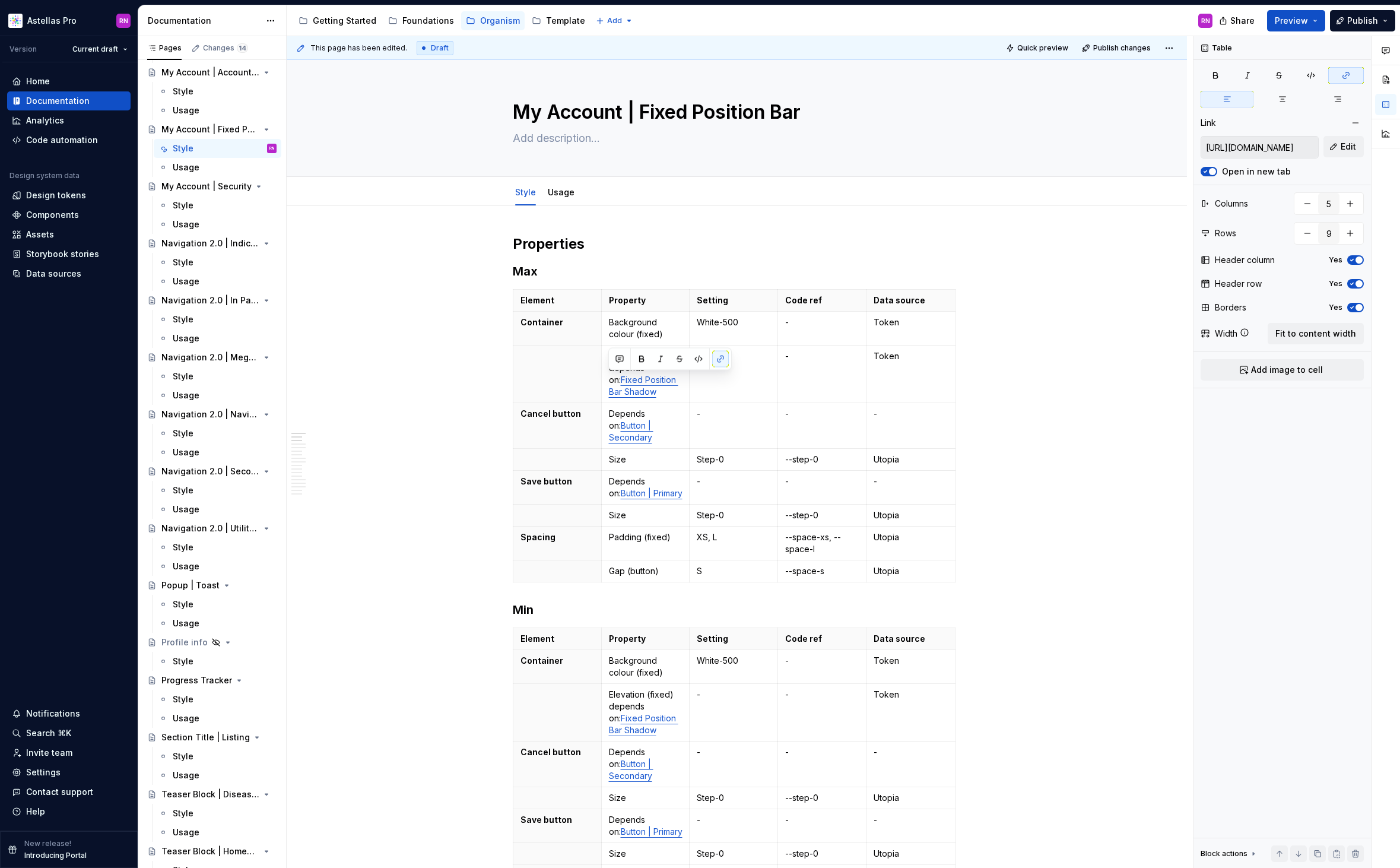
type textarea "*"
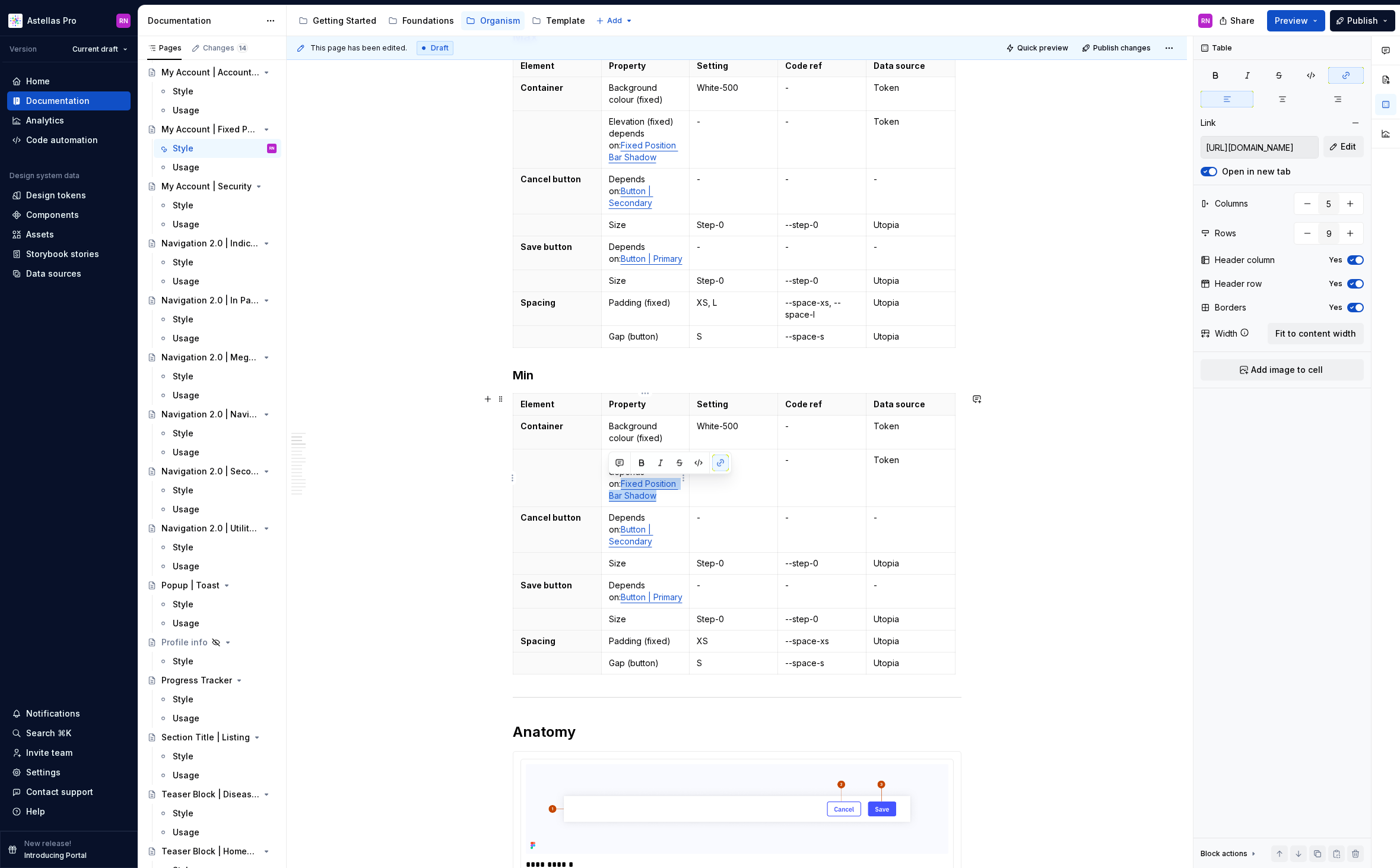
drag, startPoint x: 640, startPoint y: 500, endPoint x: 609, endPoint y: 487, distance: 33.6
click at [609, 487] on p "Elevation (fixed) depends on: Fixed Position Bar Shadow" at bounding box center [646, 478] width 74 height 48
click at [1338, 143] on button "Edit" at bounding box center [1344, 147] width 40 height 21
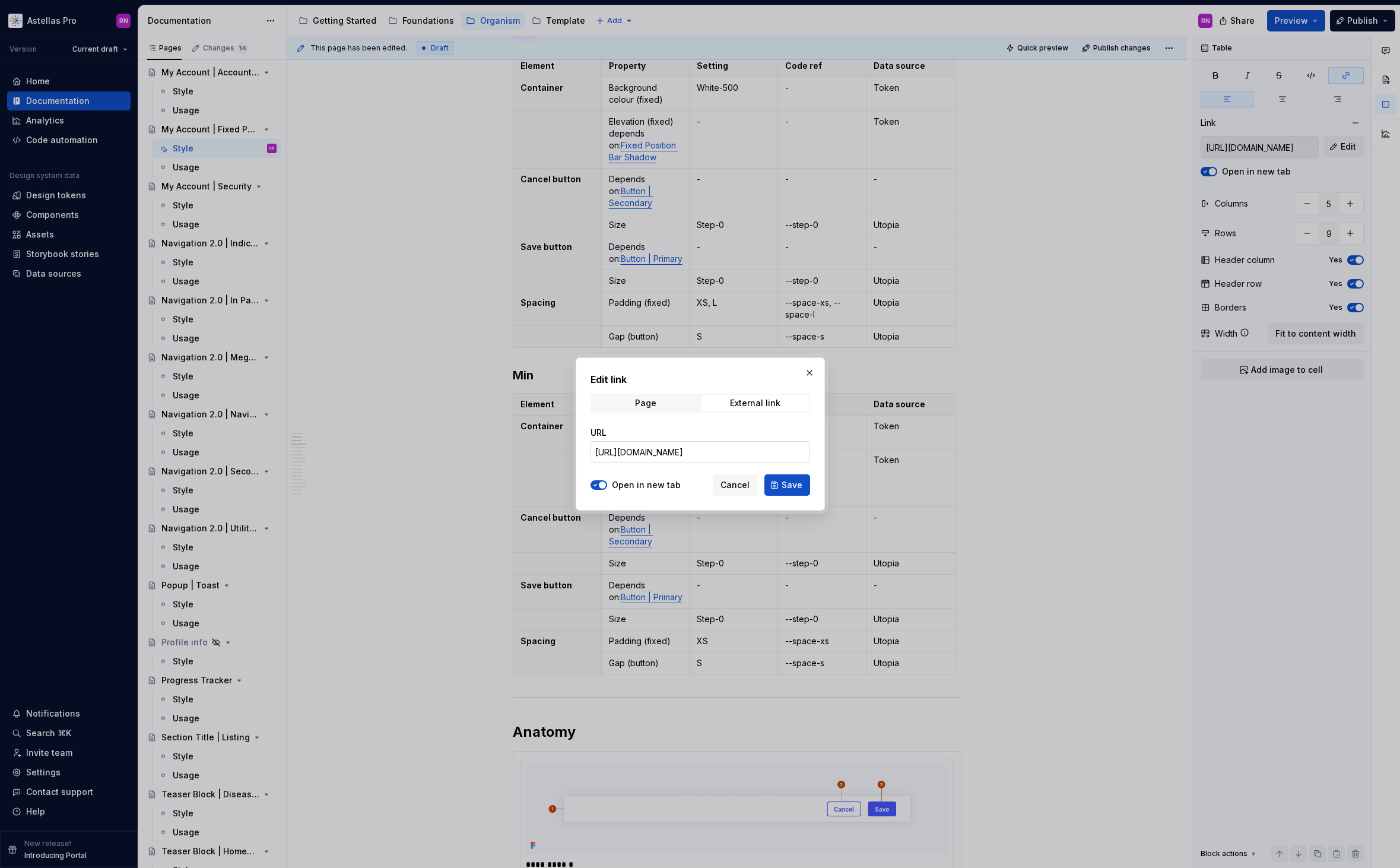
click at [701, 454] on input "[URL][DOMAIN_NAME]" at bounding box center [700, 452] width 220 height 21
paste input "#section-fixed-position-bar-c0"
type input "[URL][DOMAIN_NAME]"
click at [794, 483] on span "Save" at bounding box center [792, 485] width 21 height 12
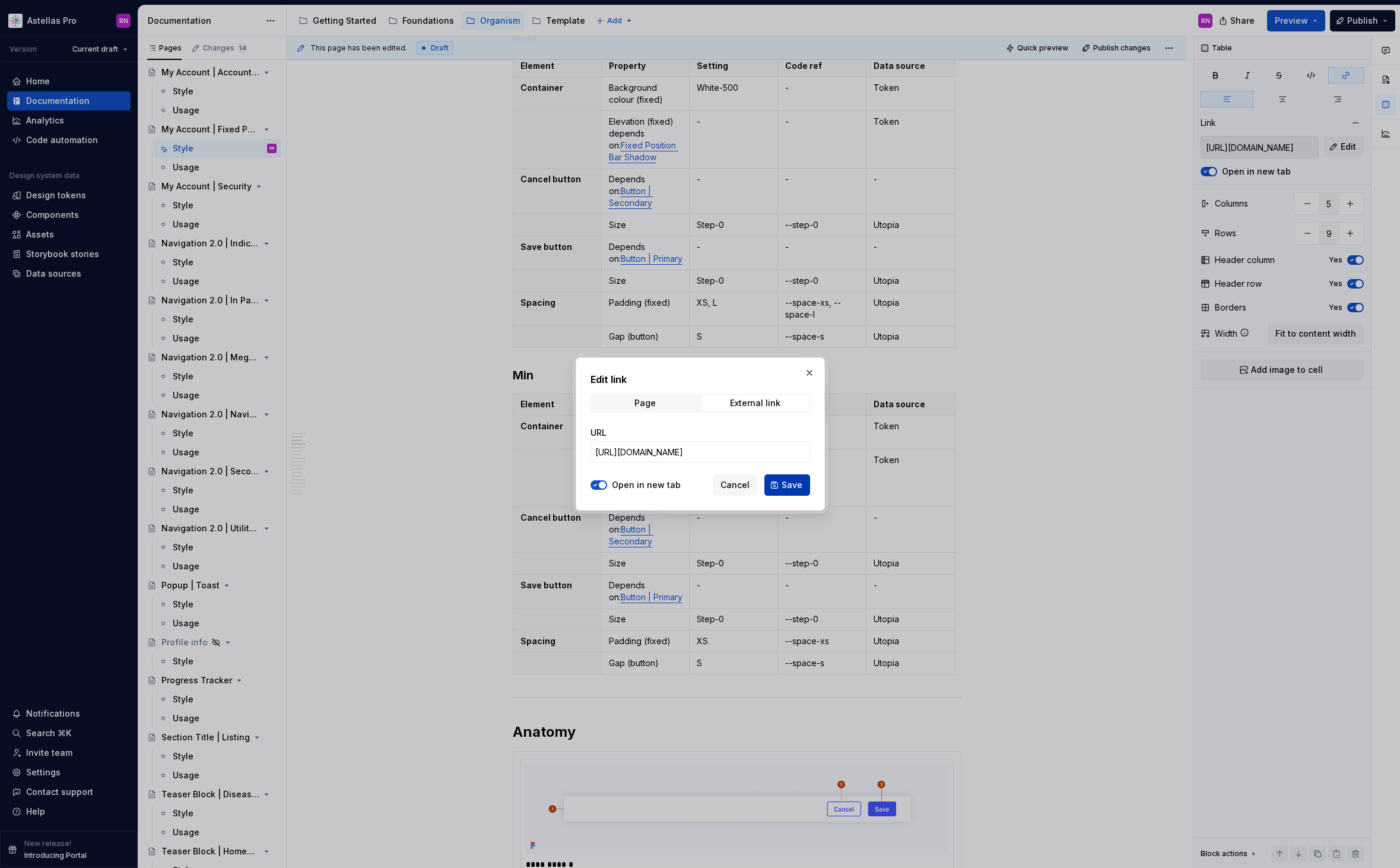
type input "[URL][DOMAIN_NAME]"
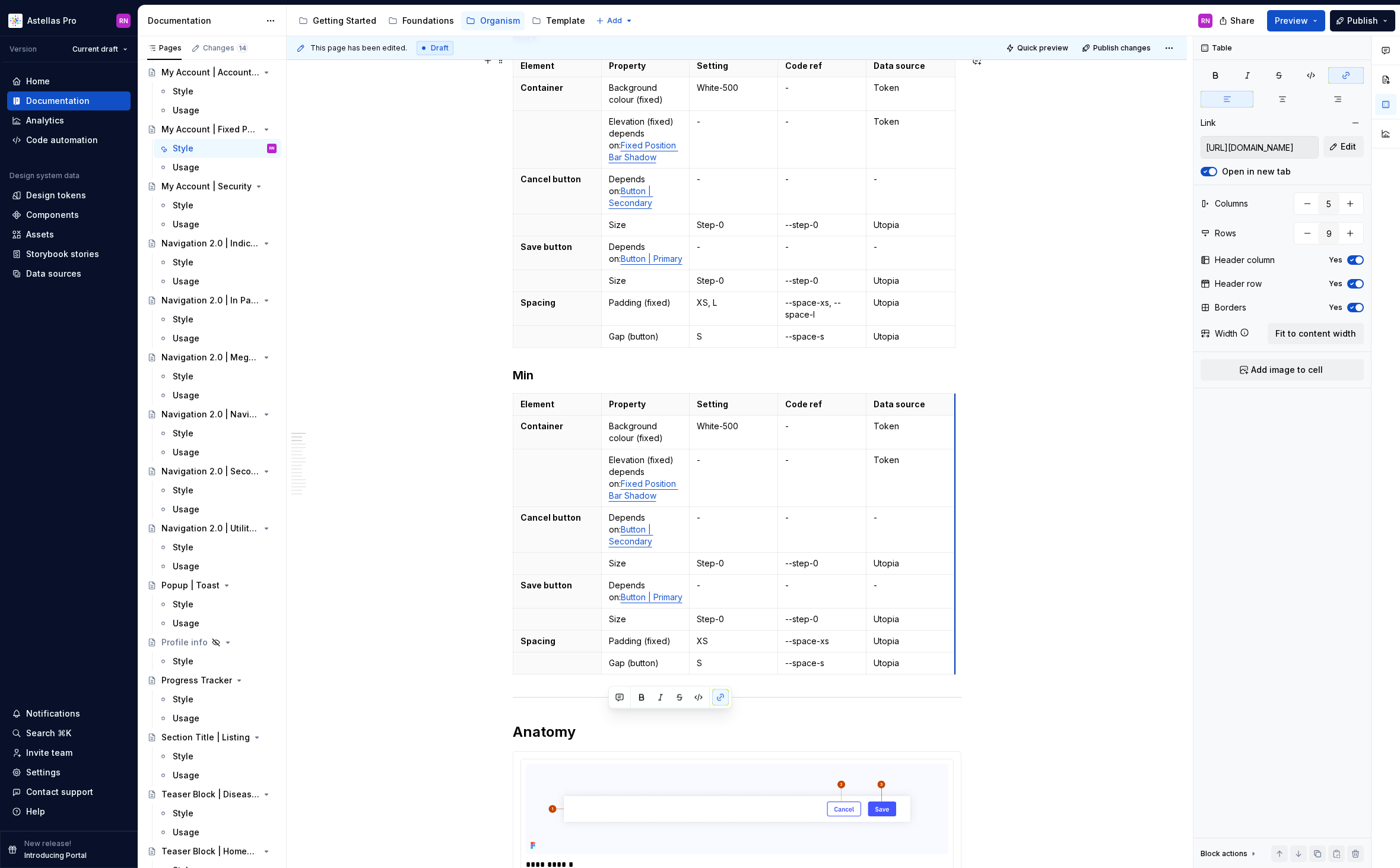
scroll to position [0, 0]
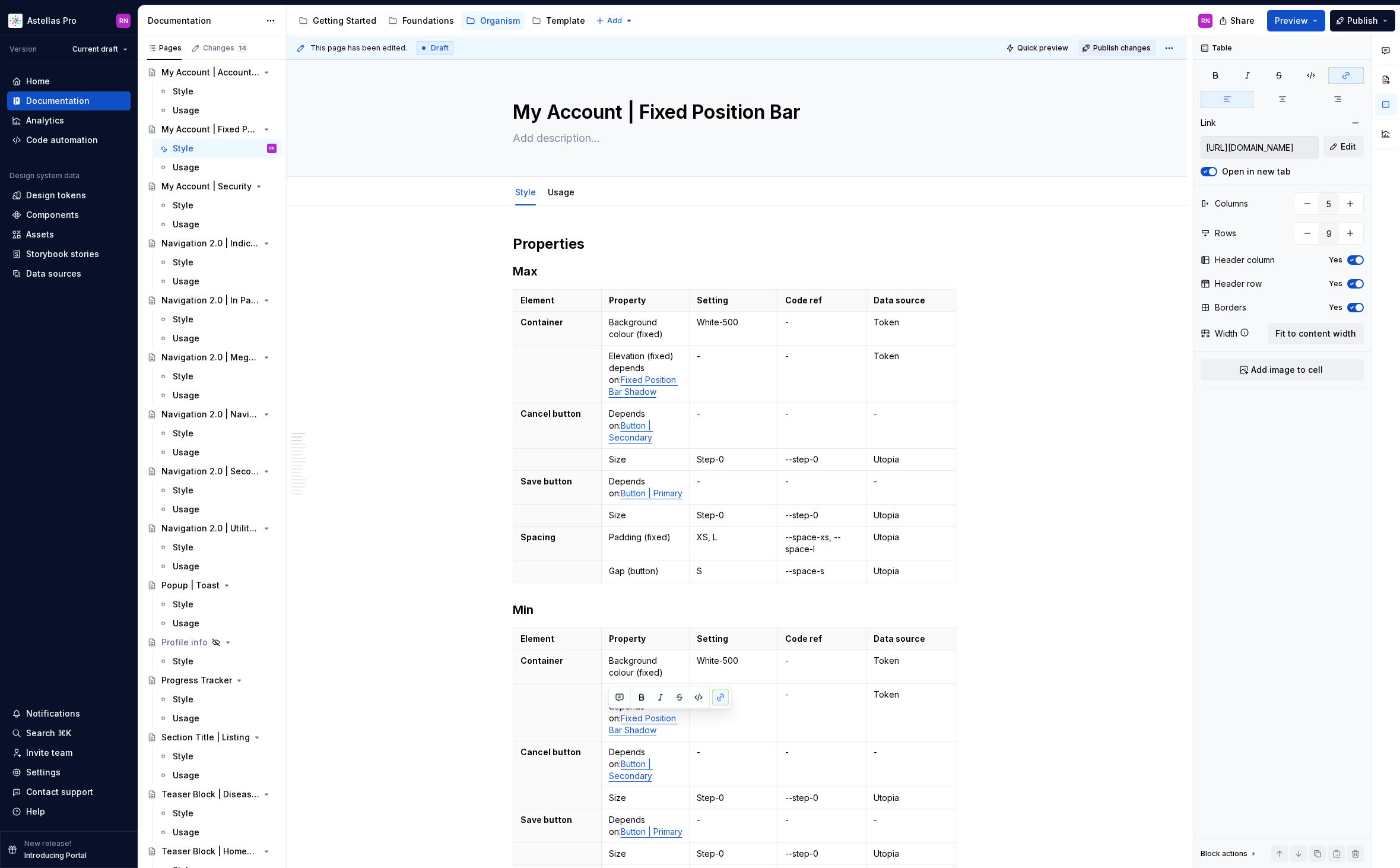
click at [1115, 43] on span "Publish changes" at bounding box center [1121, 48] width 58 height 10
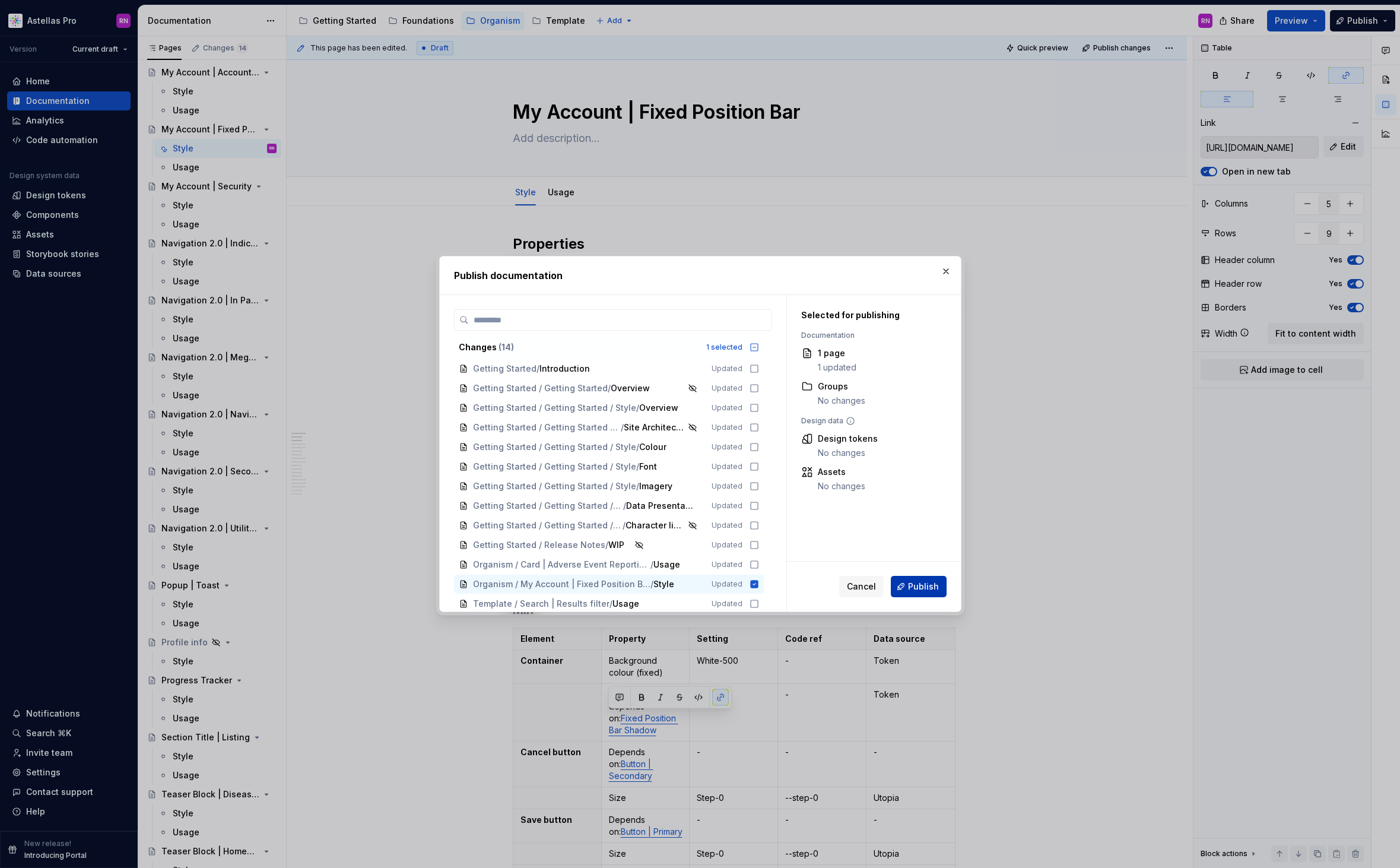
click at [921, 585] on span "Publish" at bounding box center [923, 586] width 31 height 12
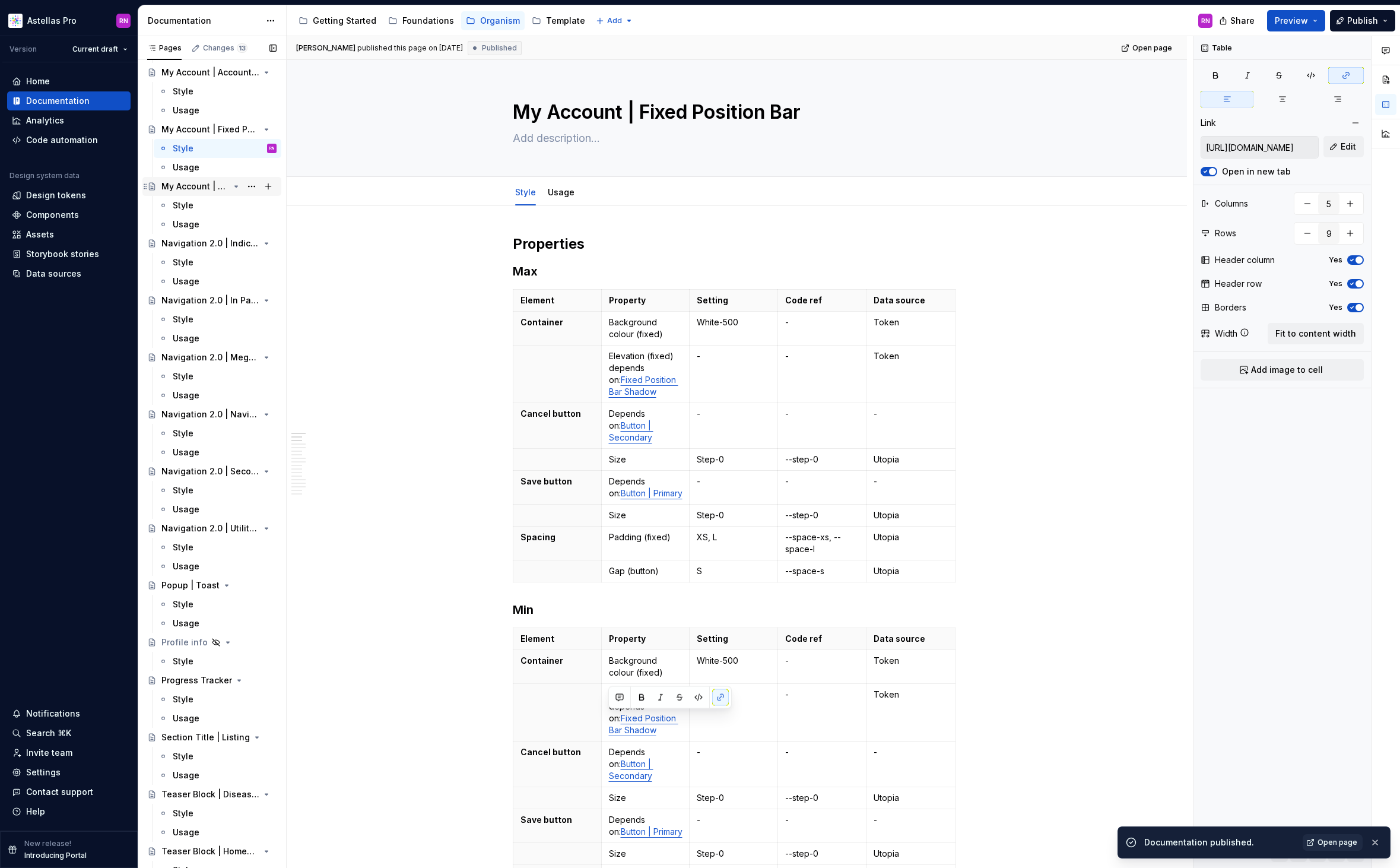
click at [189, 179] on div "My Account | Security" at bounding box center [219, 187] width 115 height 17
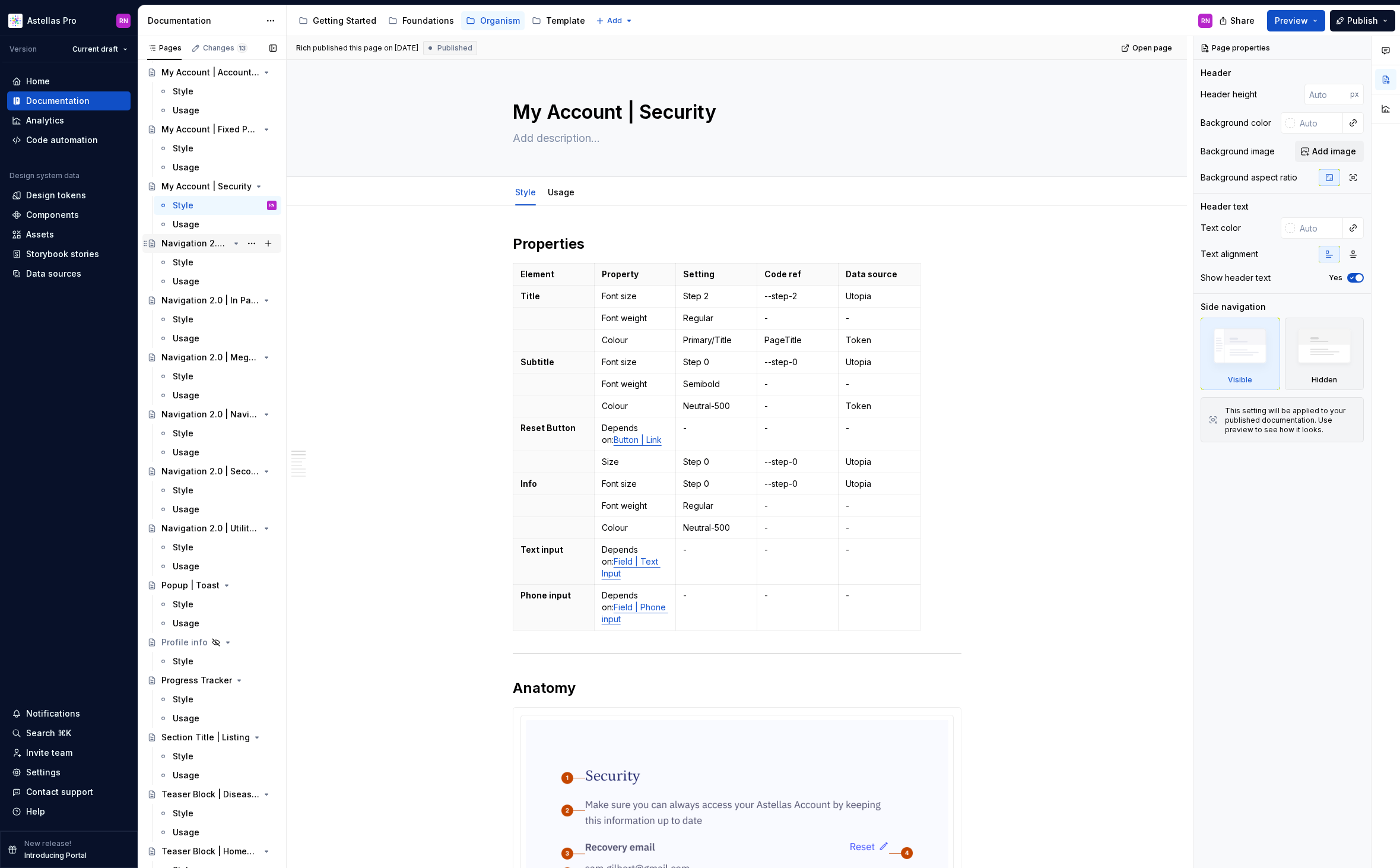
click at [178, 244] on div "Navigation 2.0 | Indications" at bounding box center [195, 244] width 68 height 12
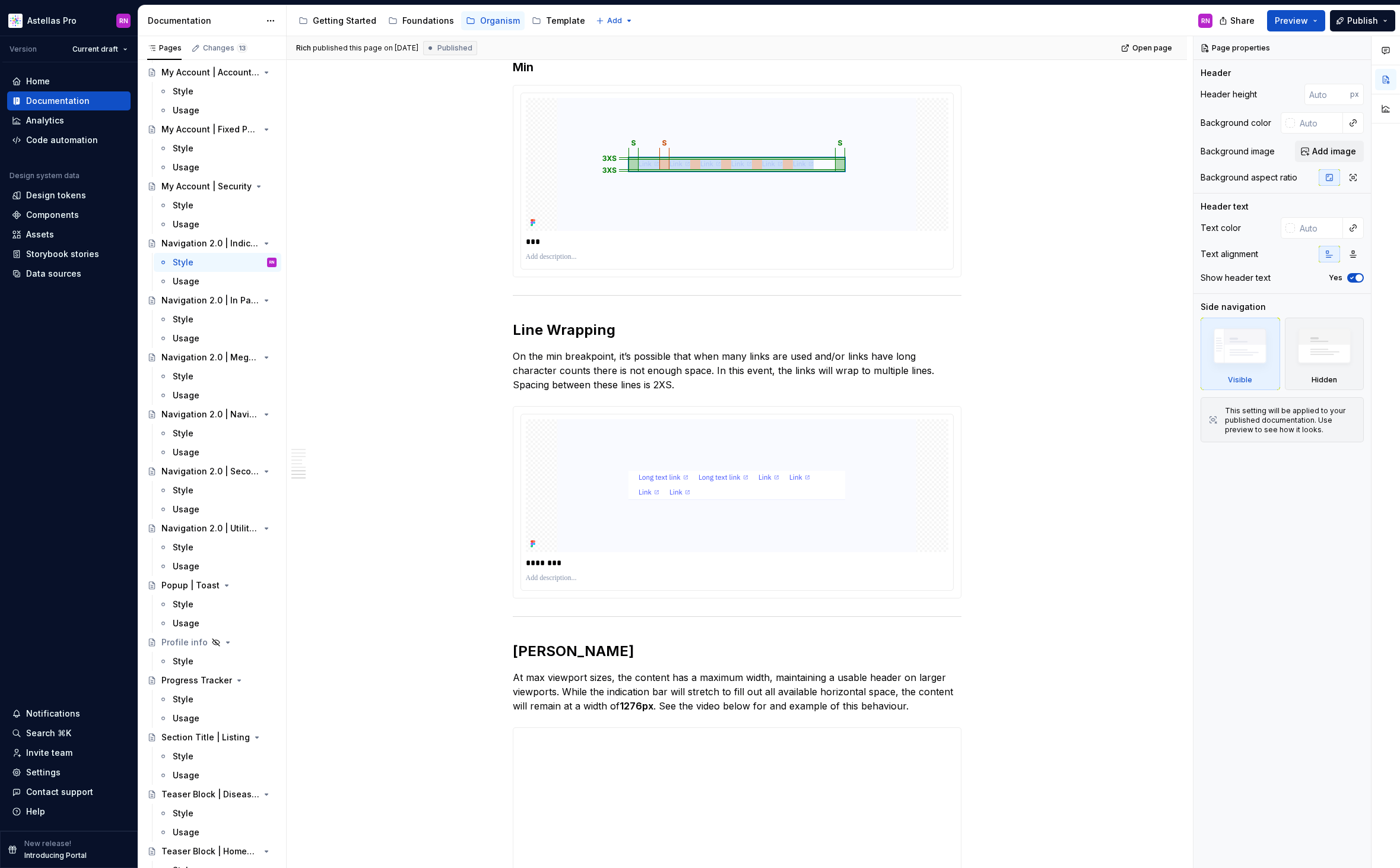
scroll to position [1868, 0]
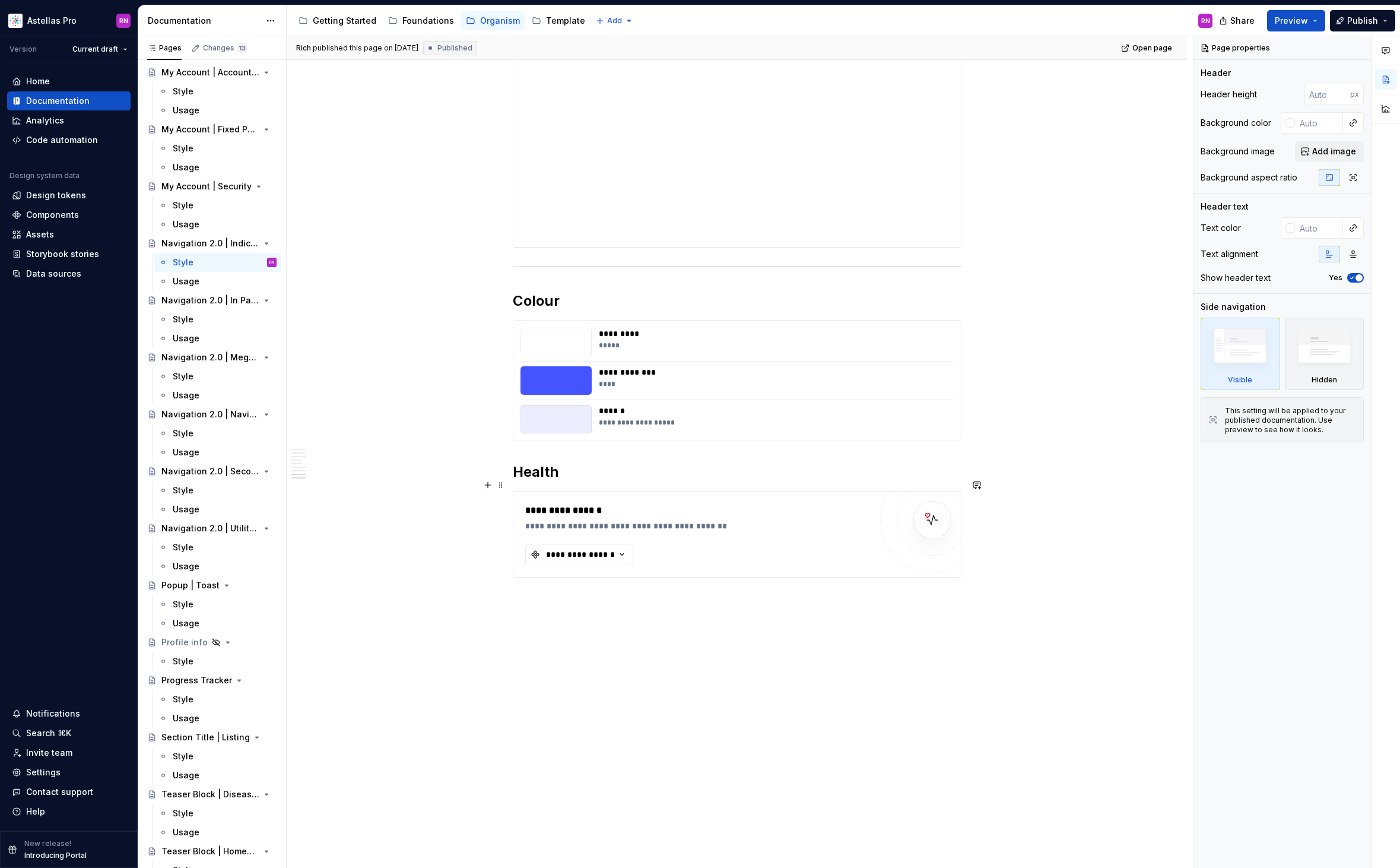
click at [696, 549] on div "**********" at bounding box center [697, 534] width 345 height 62
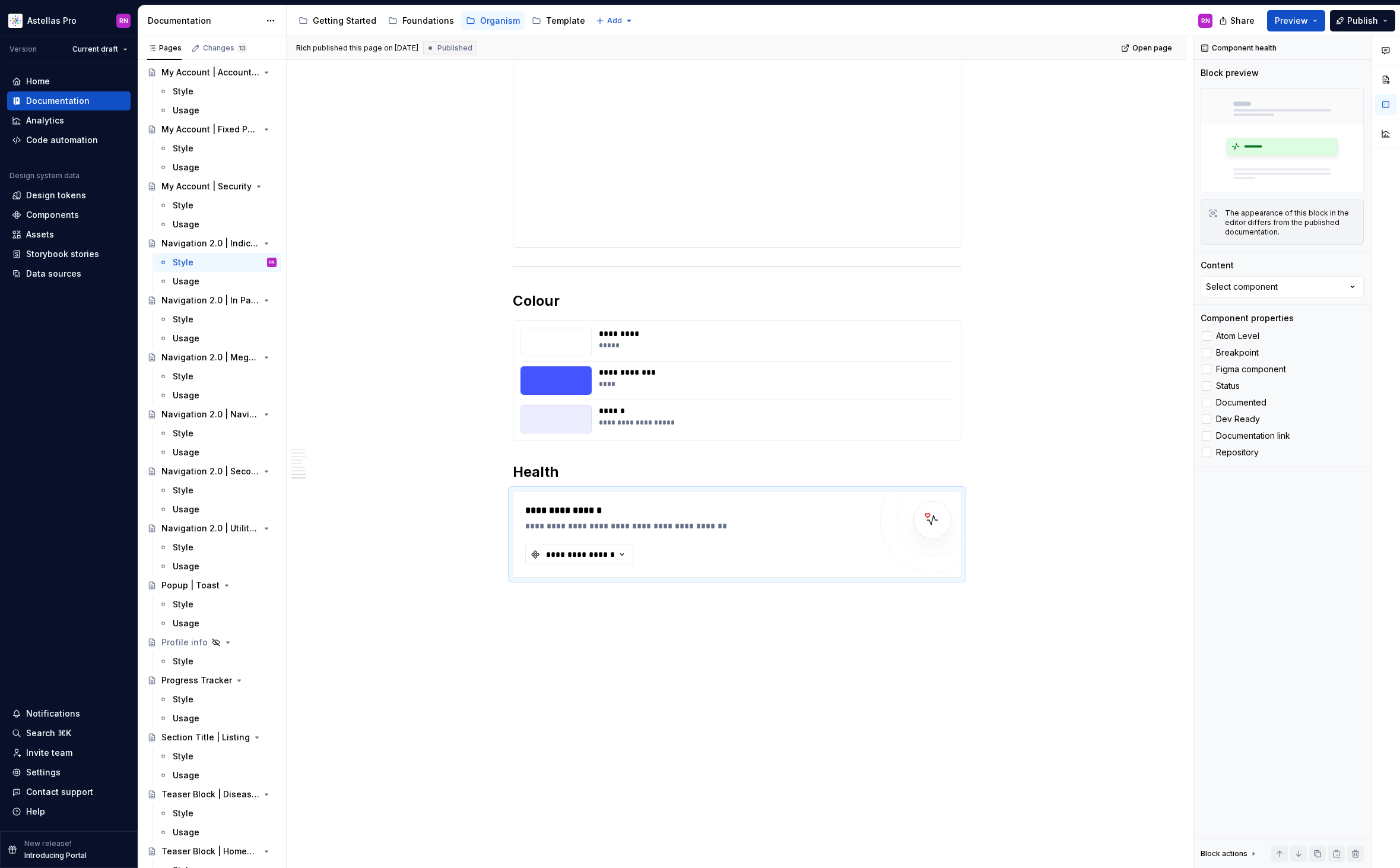
type textarea "*"
